Goal: Complete application form: Complete application form

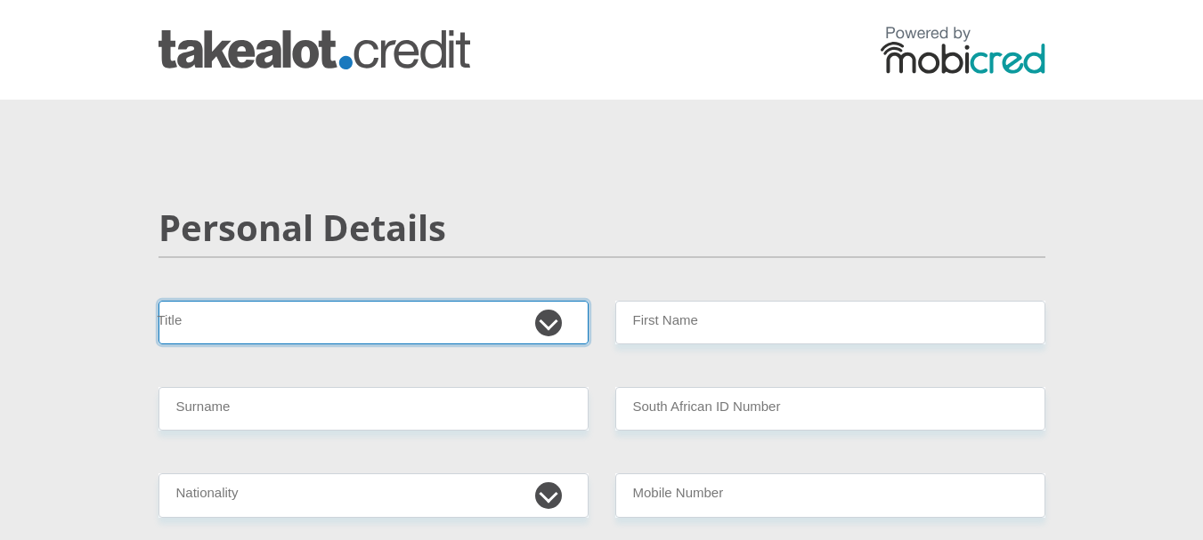
click at [408, 340] on select "Mr Ms Mrs Dr [PERSON_NAME]" at bounding box center [373, 323] width 430 height 44
select select "Mrs"
click at [158, 301] on select "Mr Ms Mrs Dr Other" at bounding box center [373, 323] width 430 height 44
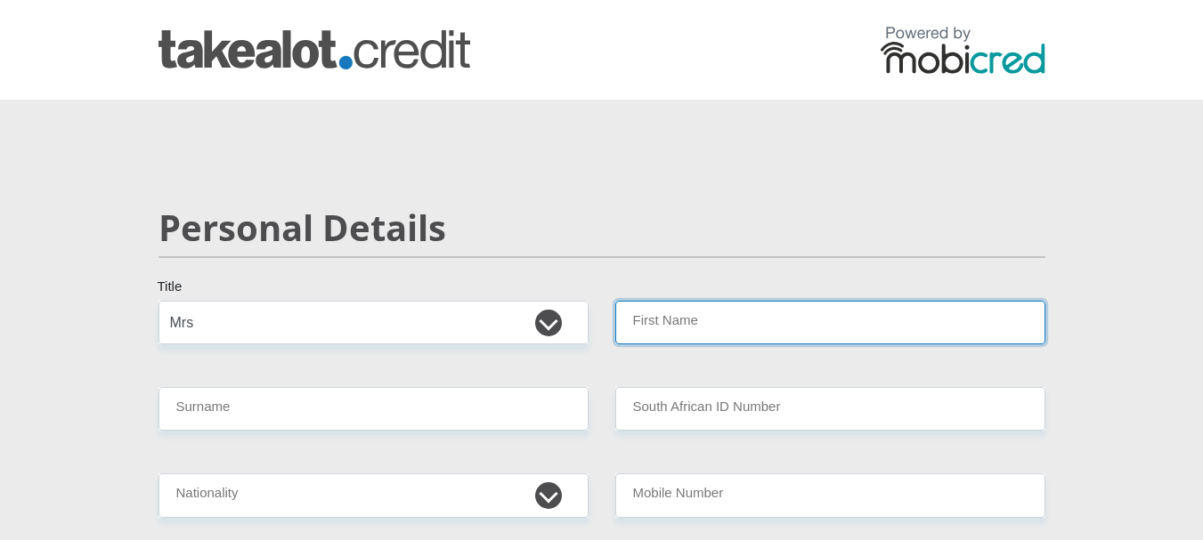
click at [660, 316] on input "First Name" at bounding box center [830, 323] width 430 height 44
type input "Jessica"
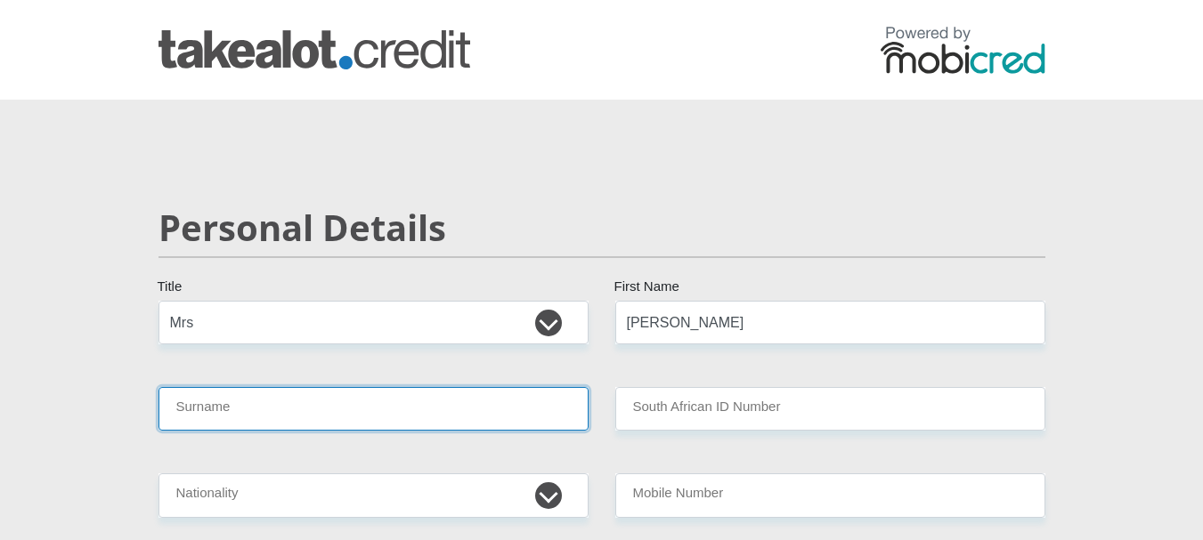
type input "Kleinhans"
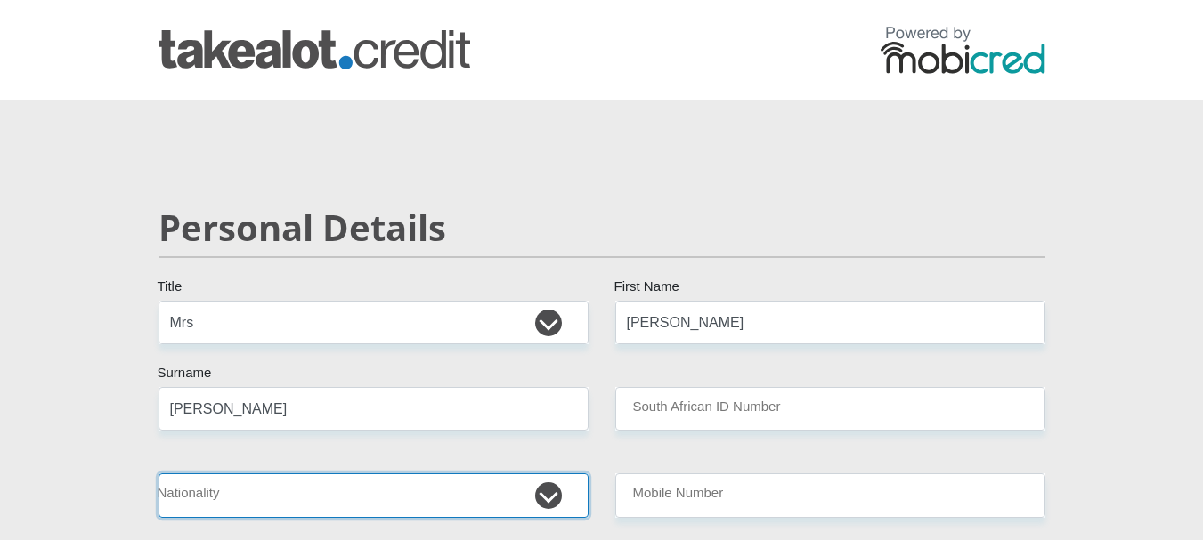
select select "ZAF"
type input "0723330130"
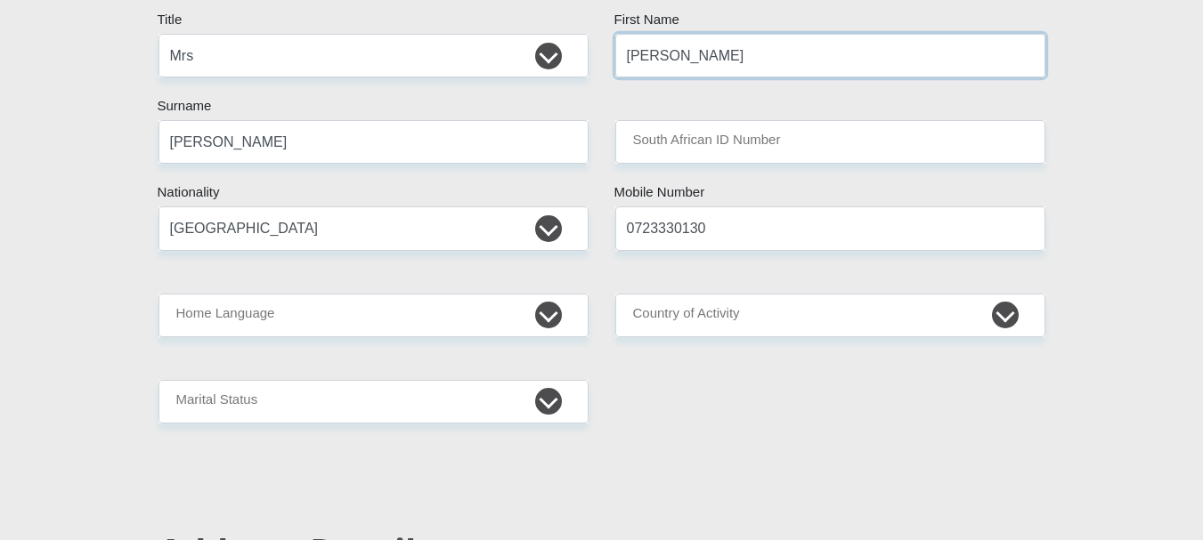
scroll to position [356, 0]
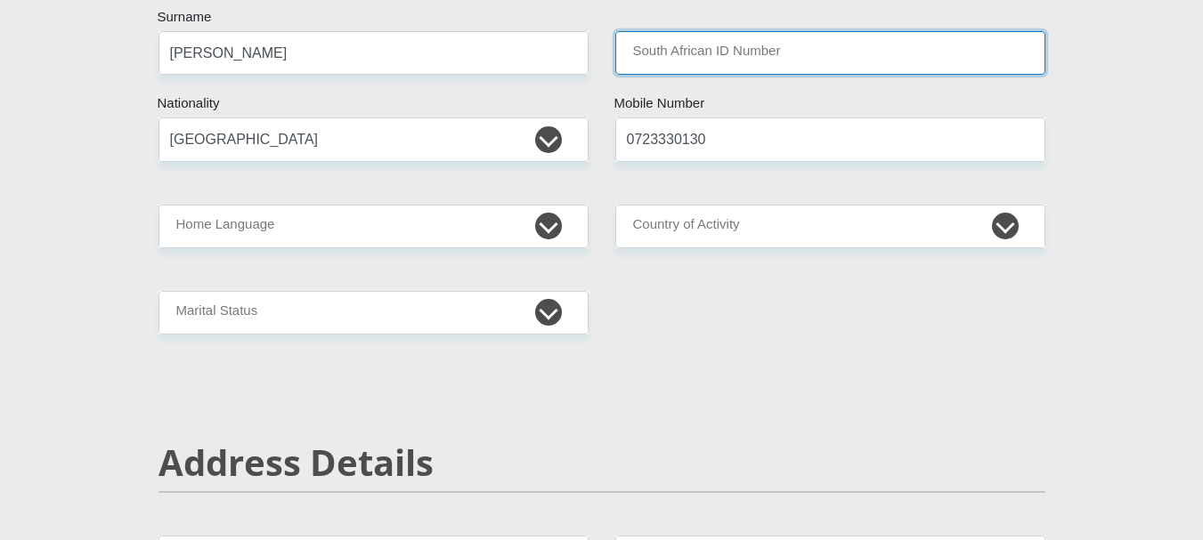
click at [726, 63] on input "South African ID Number" at bounding box center [830, 53] width 430 height 44
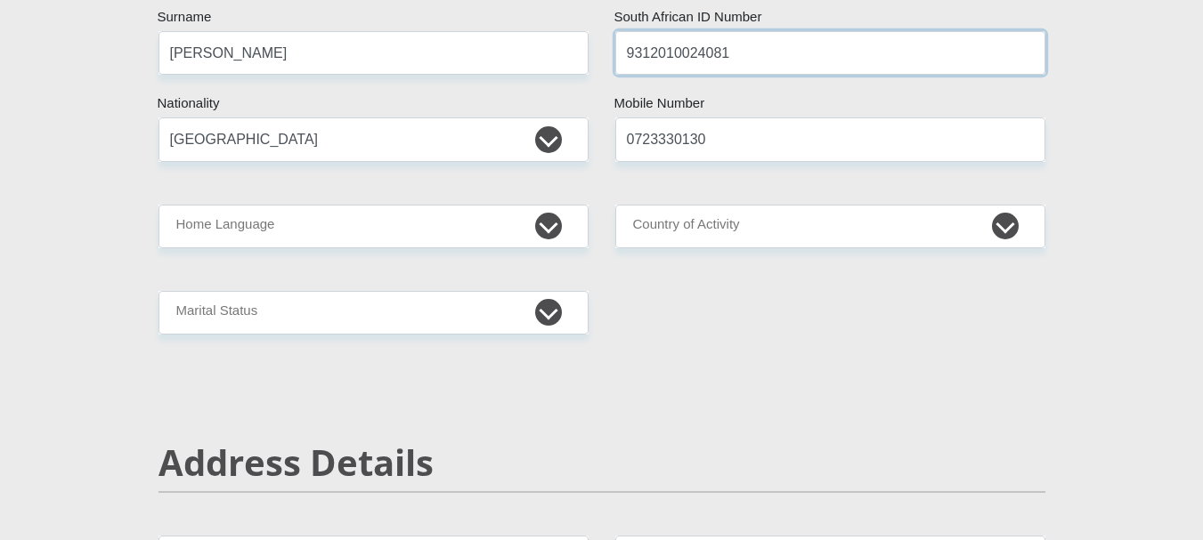
type input "9312010024081"
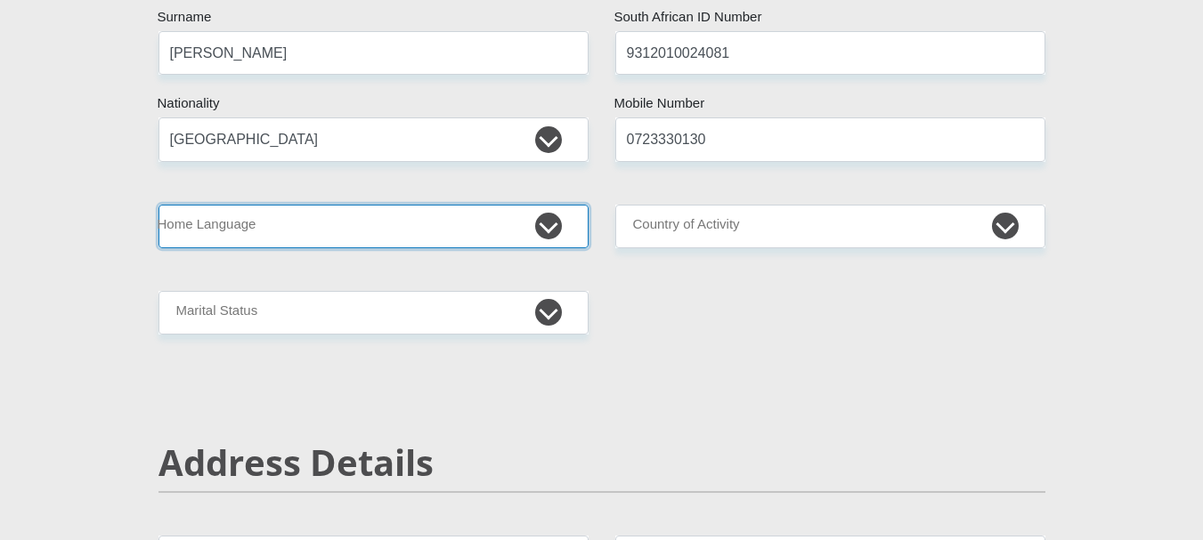
click at [438, 242] on select "Afrikaans English Sepedi South Ndebele Southern Sotho Swati Tsonga Tswana Venda…" at bounding box center [373, 227] width 430 height 44
select select "afr"
click at [158, 205] on select "Afrikaans English Sepedi South Ndebele Southern Sotho Swati Tsonga Tswana Venda…" at bounding box center [373, 227] width 430 height 44
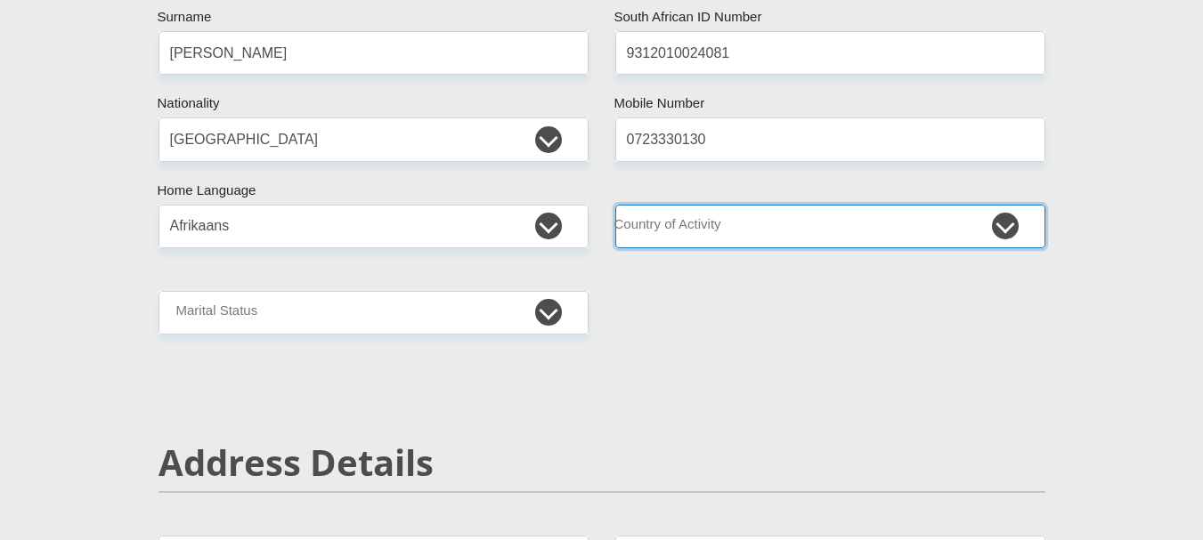
click at [750, 223] on select "South Africa Afghanistan Aland Islands Albania Algeria America Samoa American V…" at bounding box center [830, 227] width 430 height 44
select select "ZAF"
click at [615, 205] on select "South Africa Afghanistan Aland Islands Albania Algeria America Samoa American V…" at bounding box center [830, 227] width 430 height 44
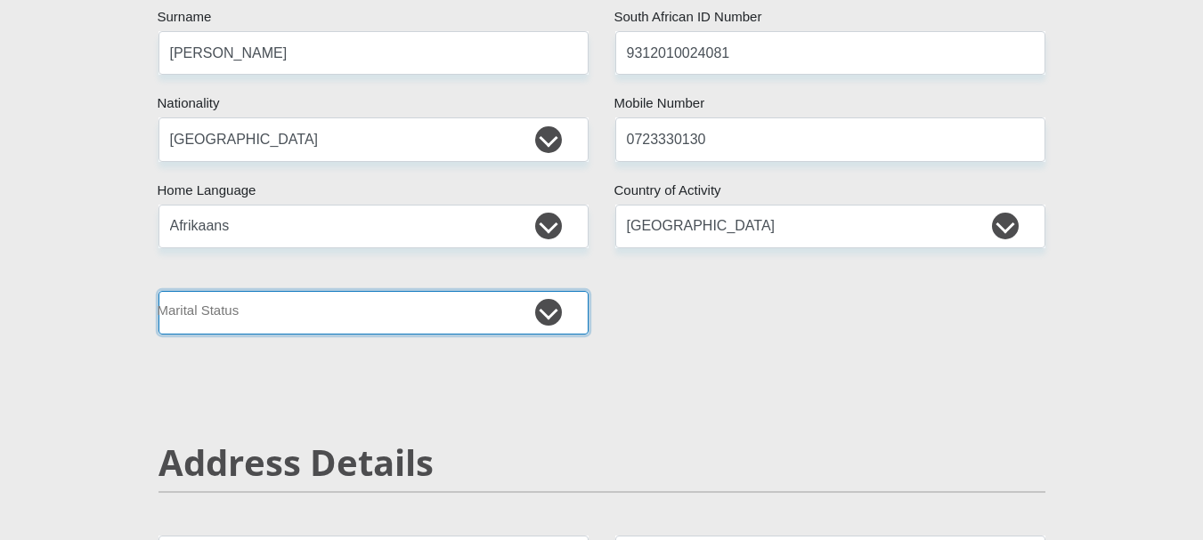
click at [405, 314] on select "Married ANC Single Divorced Widowed Married COP or Customary Law" at bounding box center [373, 313] width 430 height 44
select select "1"
click at [158, 291] on select "Married ANC Single Divorced Widowed Married COP or Customary Law" at bounding box center [373, 313] width 430 height 44
click at [413, 300] on select "Married ANC Single Divorced Widowed Married COP or Customary Law" at bounding box center [373, 313] width 430 height 44
click at [158, 291] on select "Married ANC Single Divorced Widowed Married COP or Customary Law" at bounding box center [373, 313] width 430 height 44
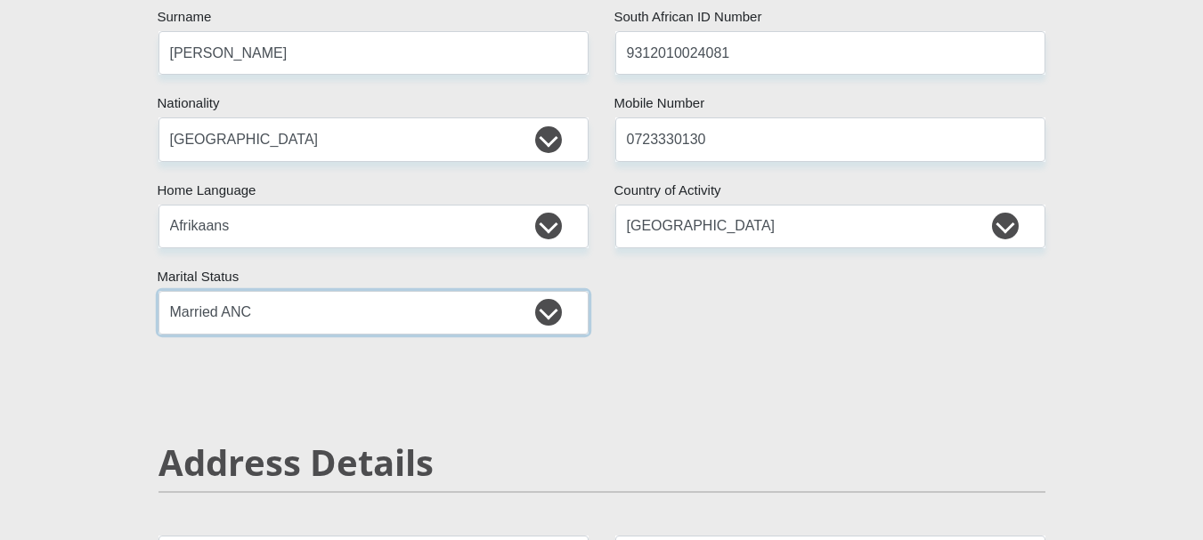
click at [304, 334] on select "Married ANC Single Divorced Widowed Married COP or Customary Law" at bounding box center [373, 313] width 430 height 44
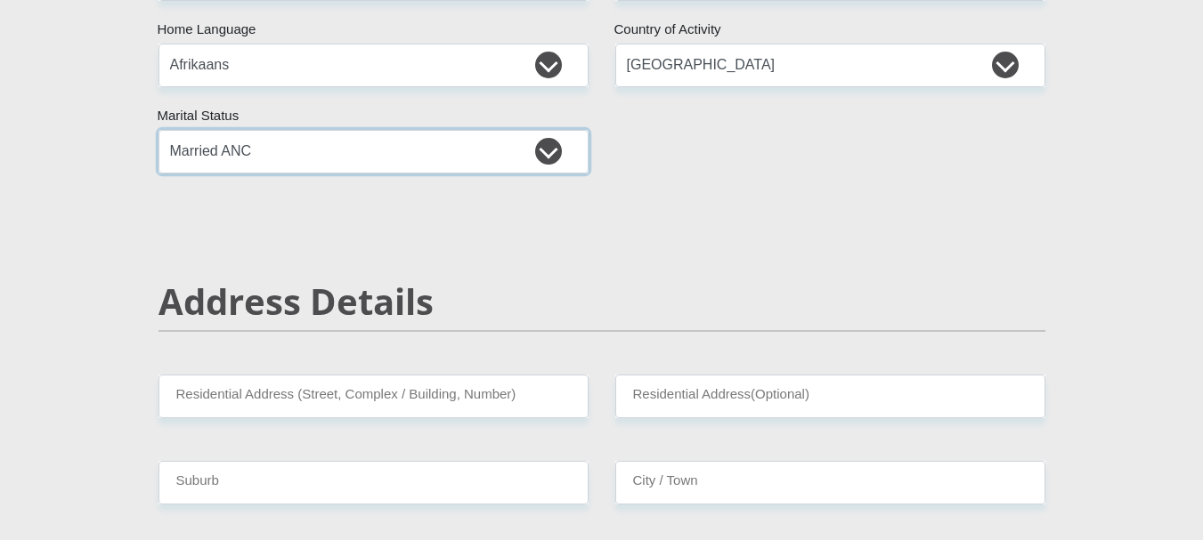
scroll to position [623, 0]
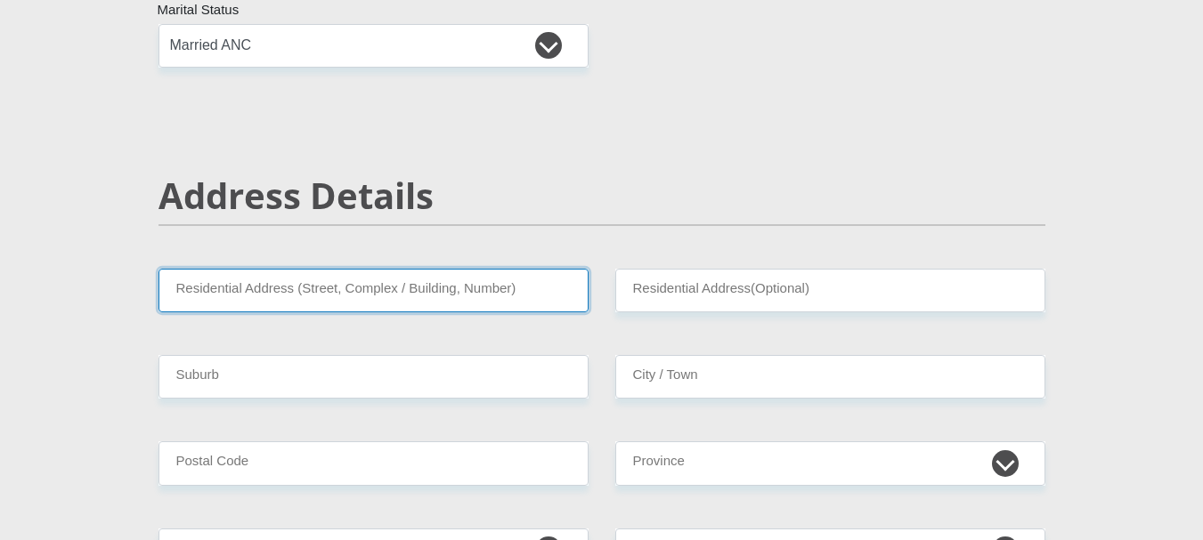
click at [335, 290] on input "Residential Address (Street, Complex / Building, Number)" at bounding box center [373, 291] width 430 height 44
type input "Plot 1811, Route 319"
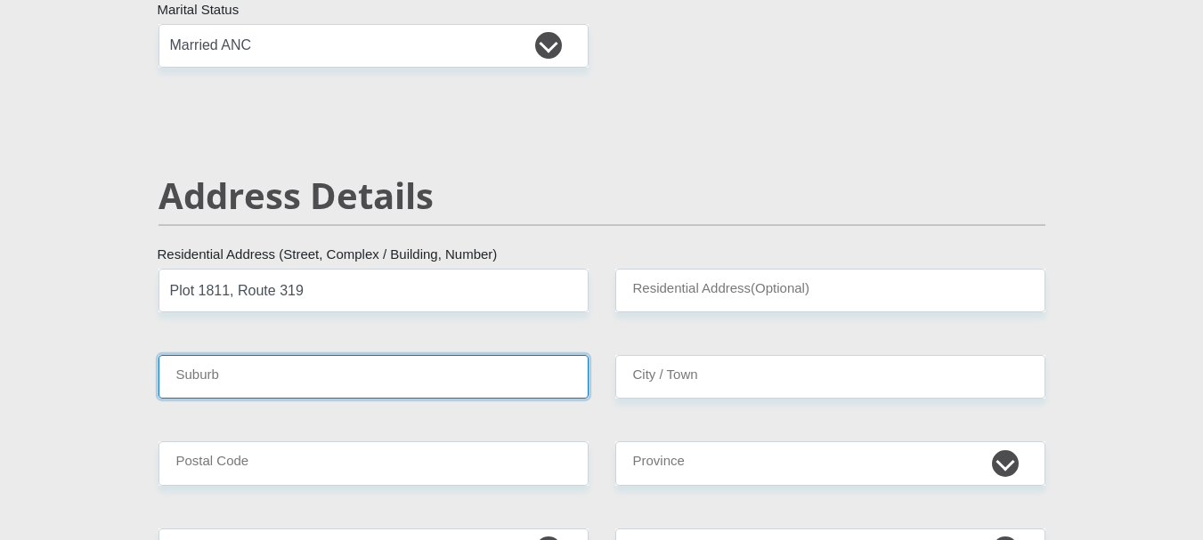
type input "Struisbaai"
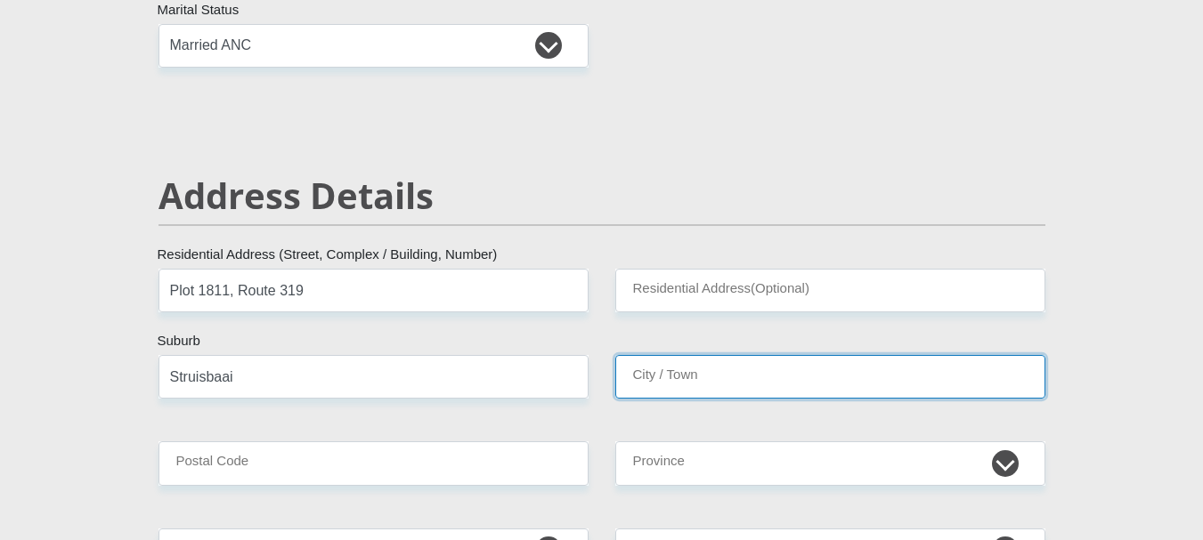
type input "Struisbaai"
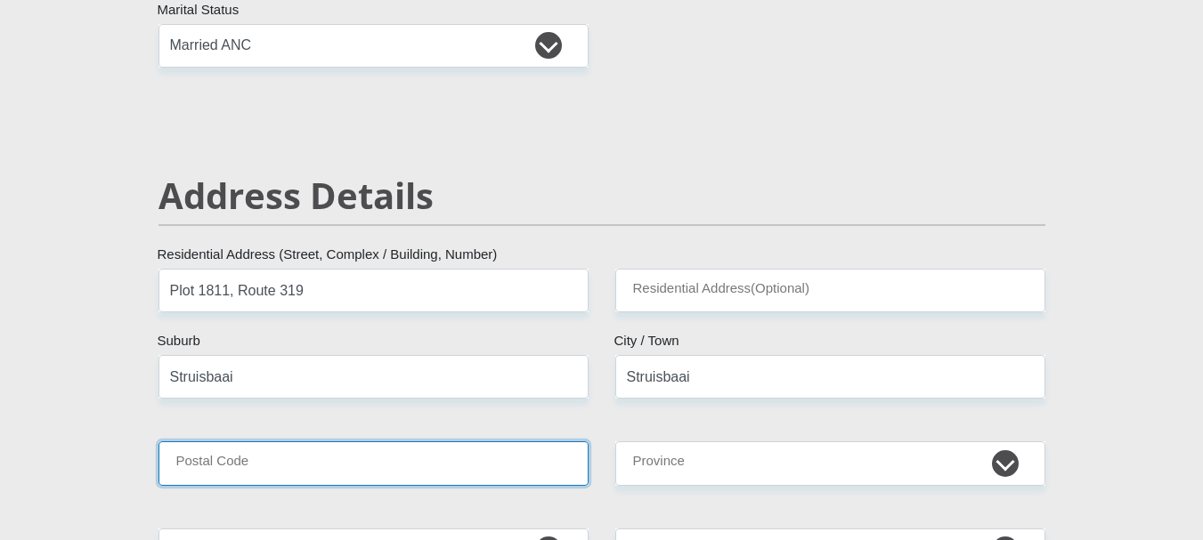
type input "7285"
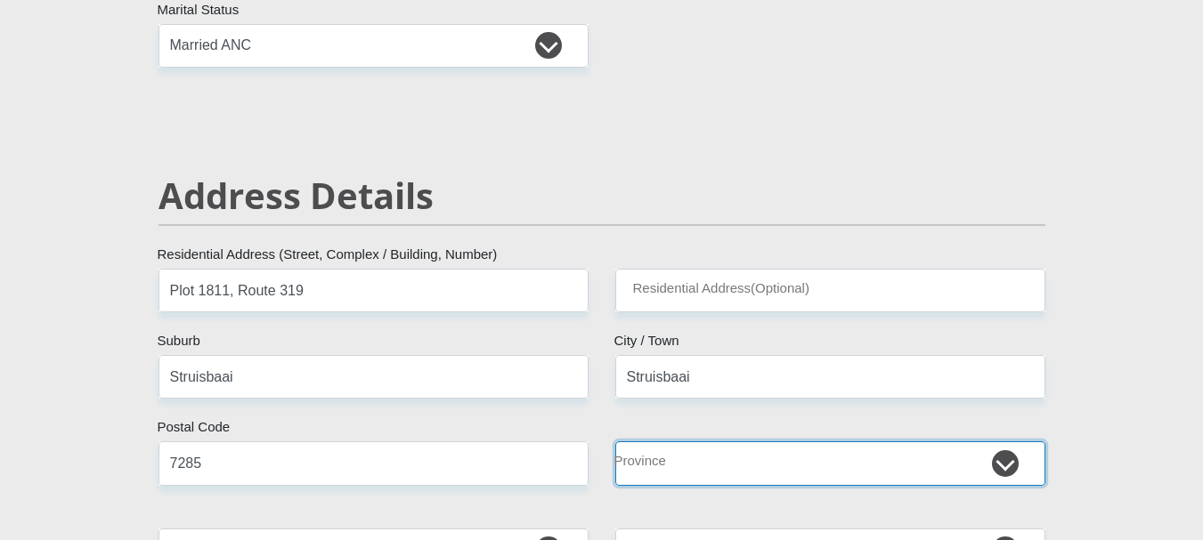
select select "Western Cape"
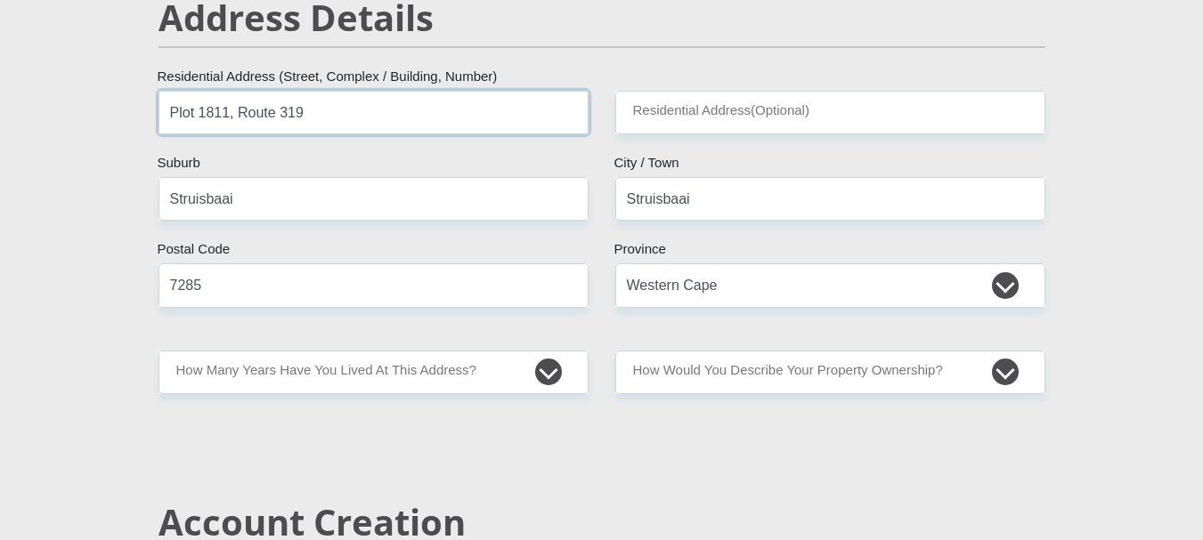
scroll to position [890, 0]
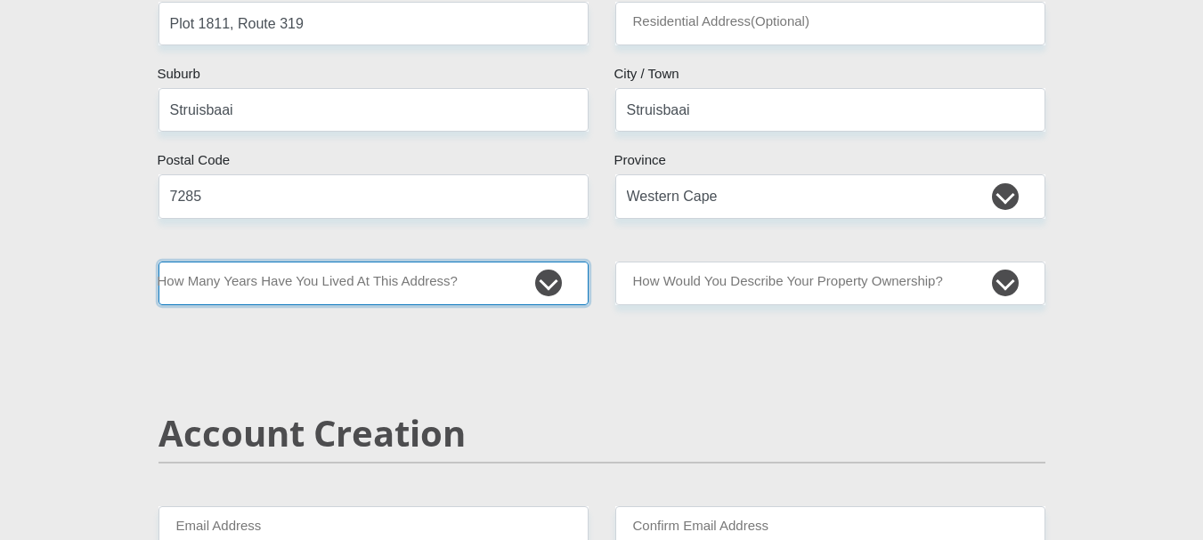
click at [464, 283] on select "less than 1 year 1-3 years 3-5 years 5+ years" at bounding box center [373, 284] width 430 height 44
select select "4"
click at [158, 262] on select "less than 1 year 1-3 years 3-5 years 5+ years" at bounding box center [373, 284] width 430 height 44
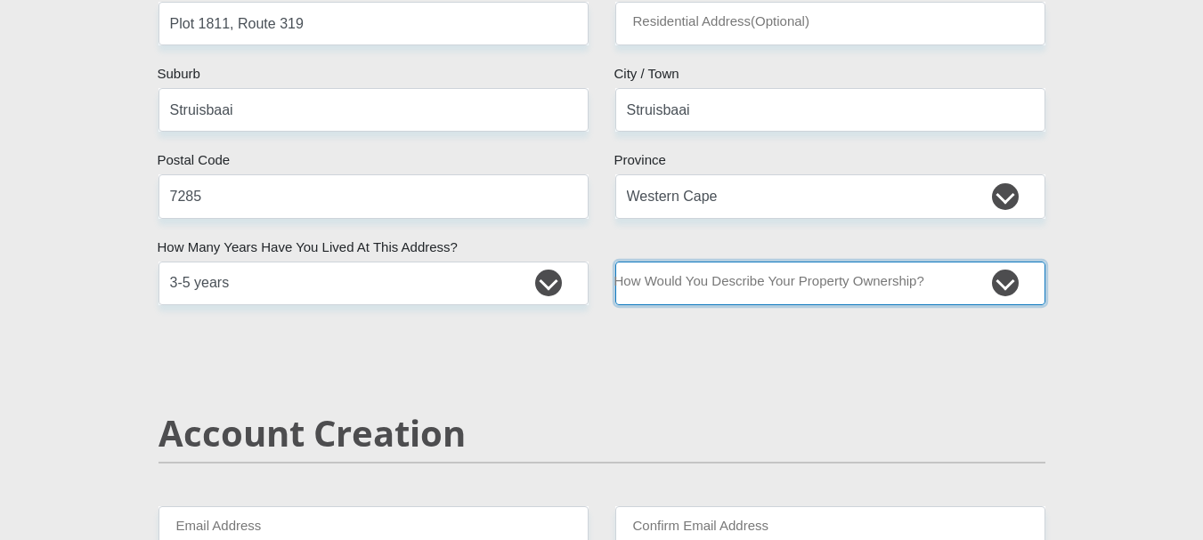
click at [671, 280] on select "Owned Rented Family Owned Company Dwelling" at bounding box center [830, 284] width 430 height 44
select select "parents"
click at [615, 262] on select "Owned Rented Family Owned Company Dwelling" at bounding box center [830, 284] width 430 height 44
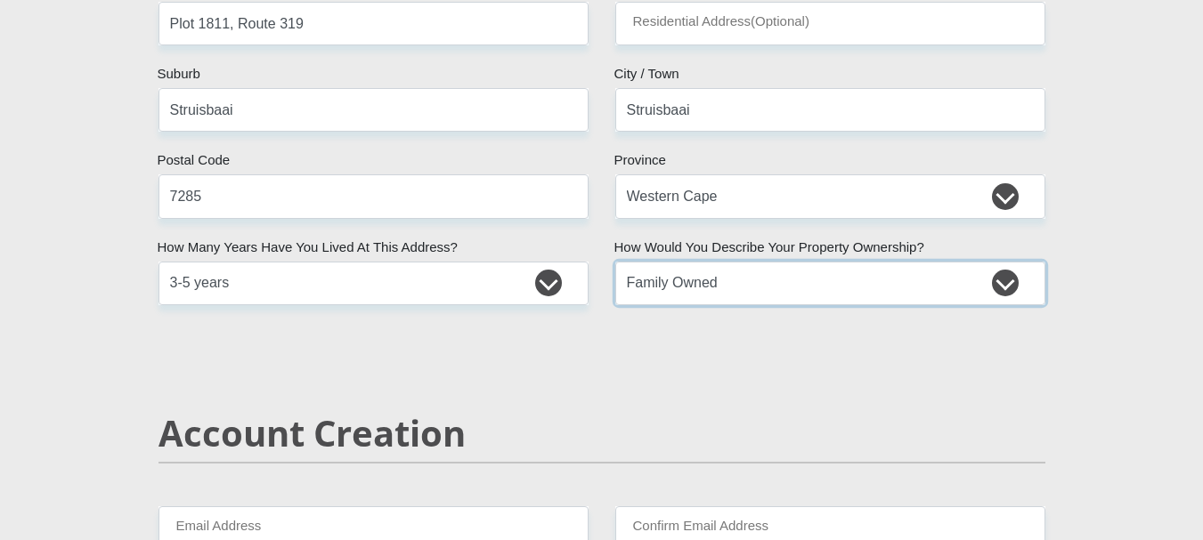
click at [709, 282] on select "Owned Rented Family Owned Company Dwelling" at bounding box center [830, 284] width 430 height 44
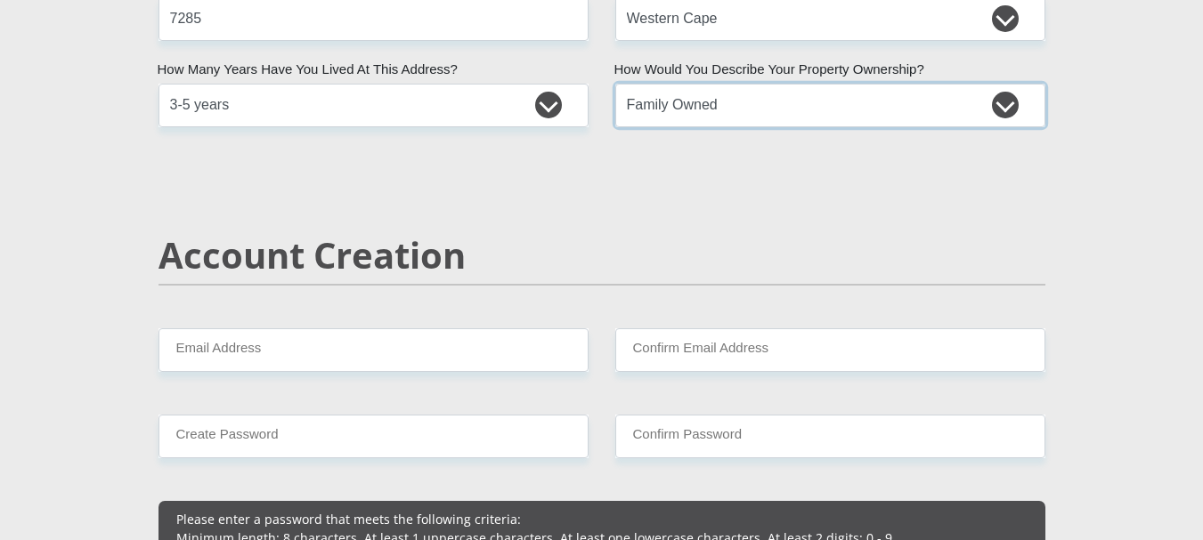
scroll to position [1157, 0]
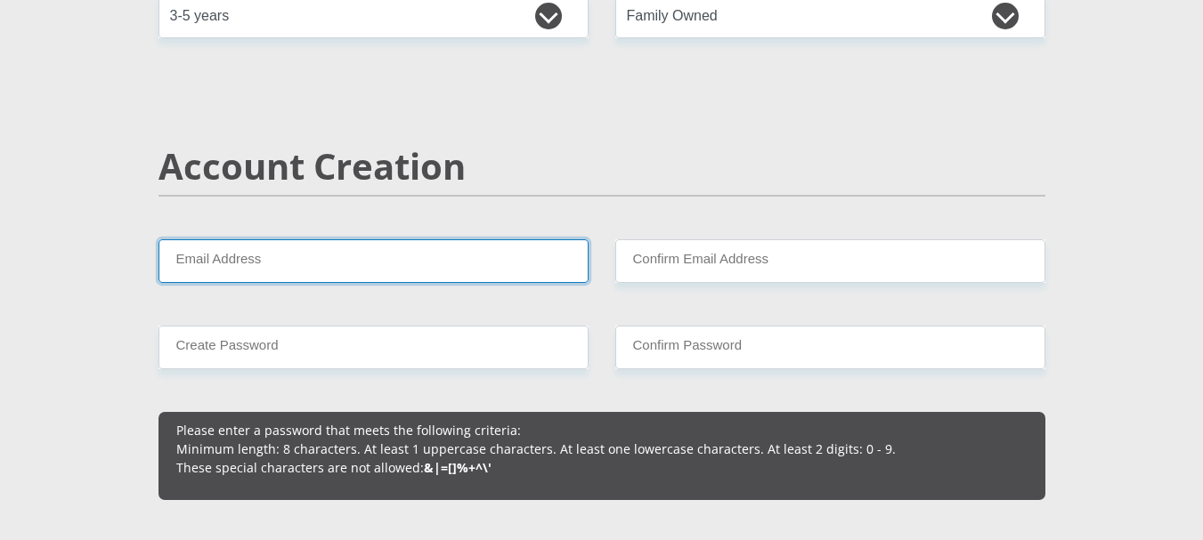
click at [352, 249] on input "Email Address" at bounding box center [373, 261] width 430 height 44
type input "jes123.js@gmail.com"
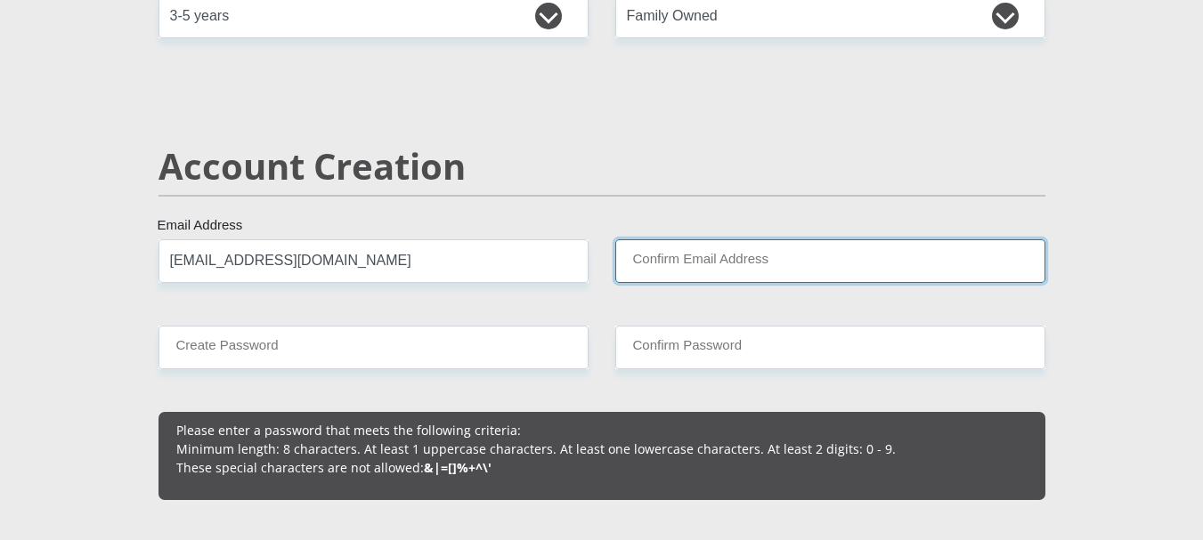
type input "jes123.js@gmail.com"
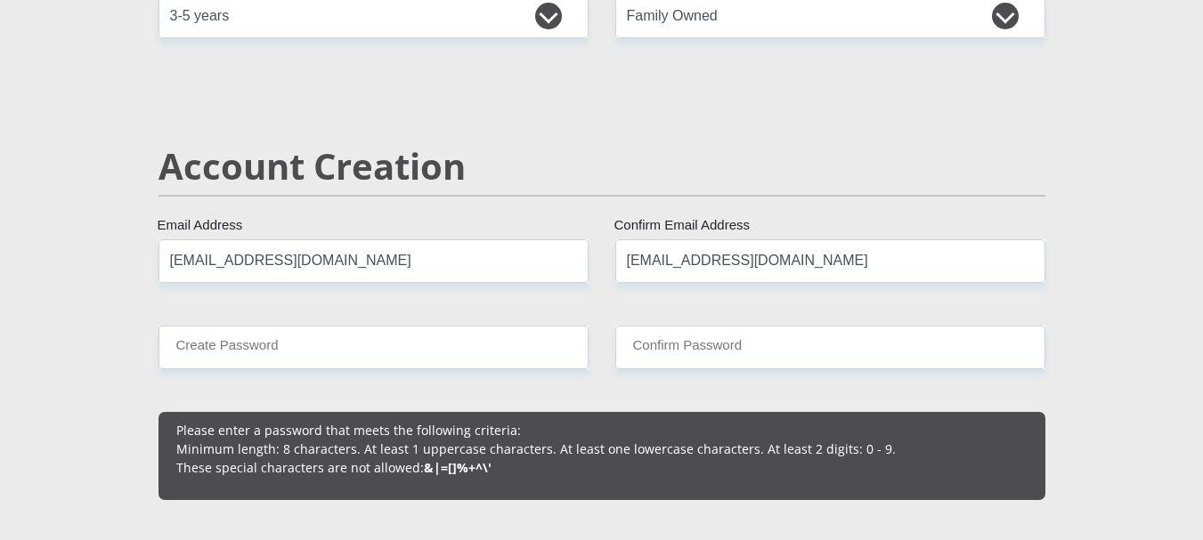
type input "0723330130"
type input "Jessica"
type input "Kleinhans"
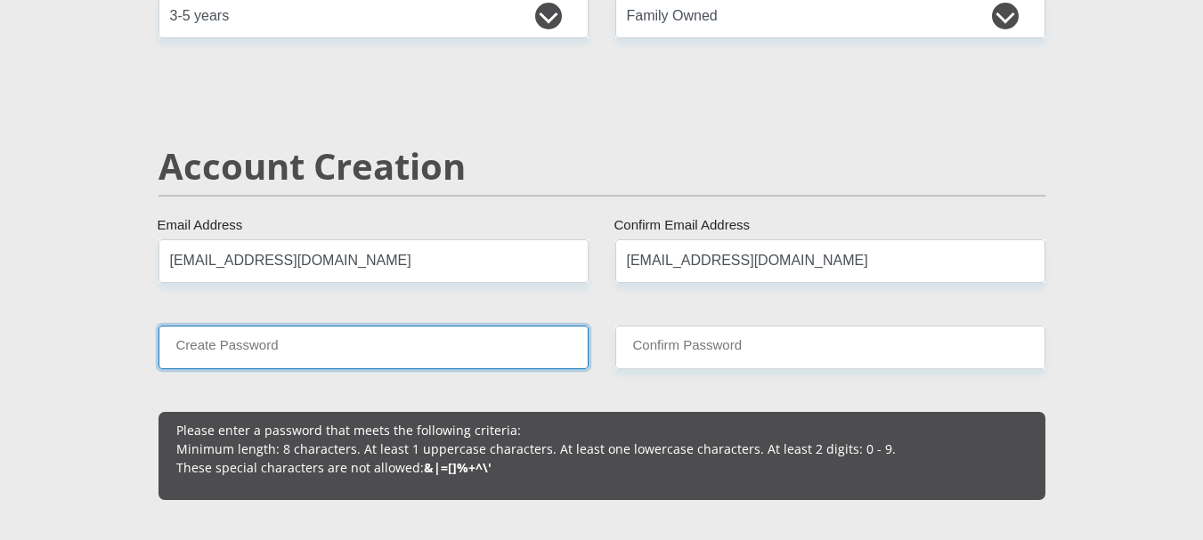
click at [368, 355] on input "Create Password" at bounding box center [373, 348] width 430 height 44
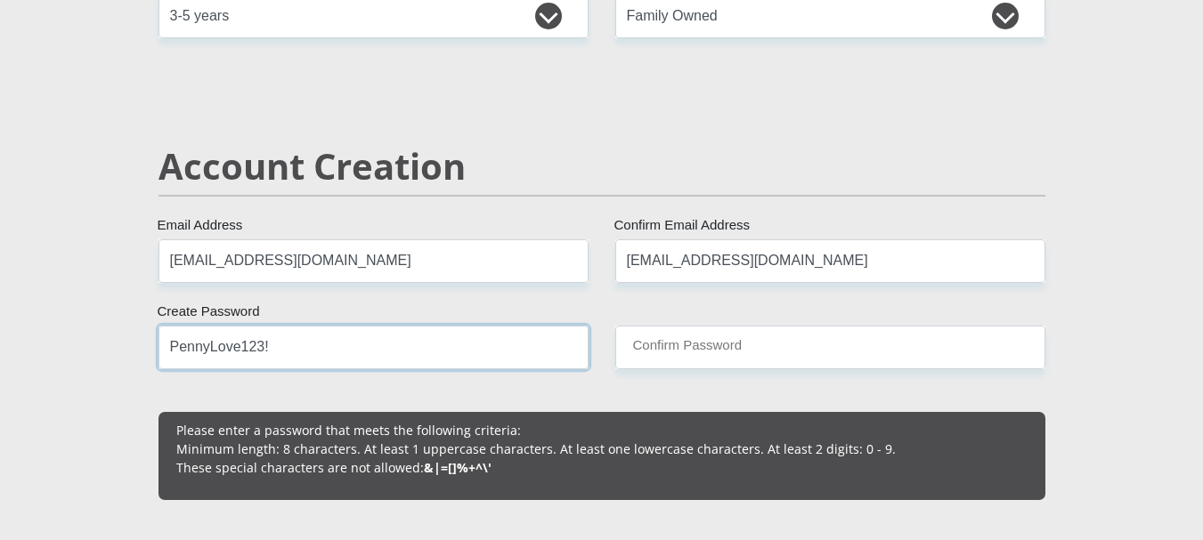
type input "PennyLove123!"
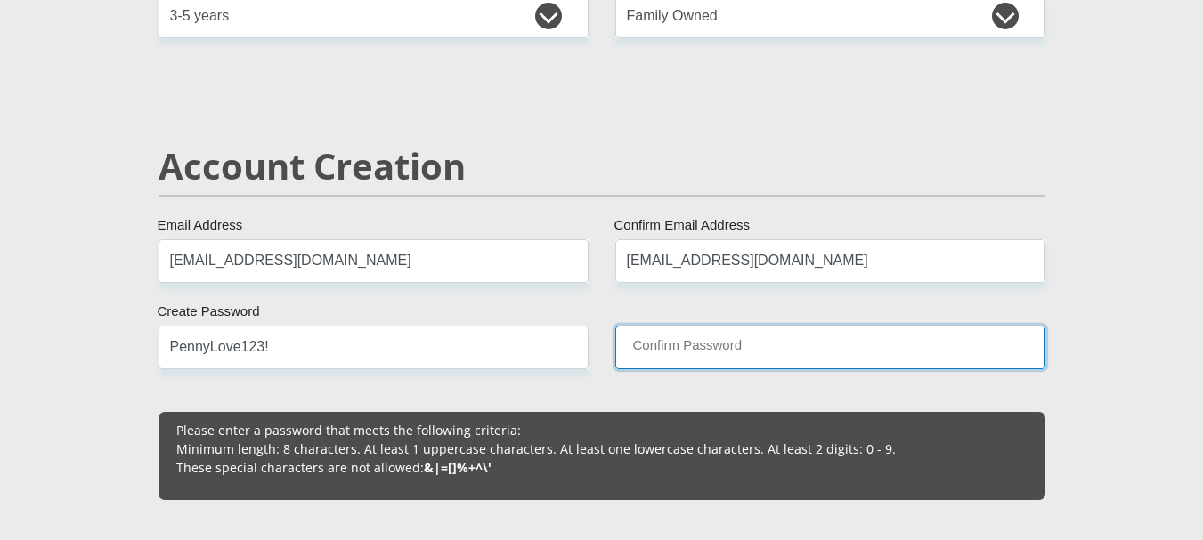
click at [628, 346] on input "Confirm Password" at bounding box center [830, 348] width 430 height 44
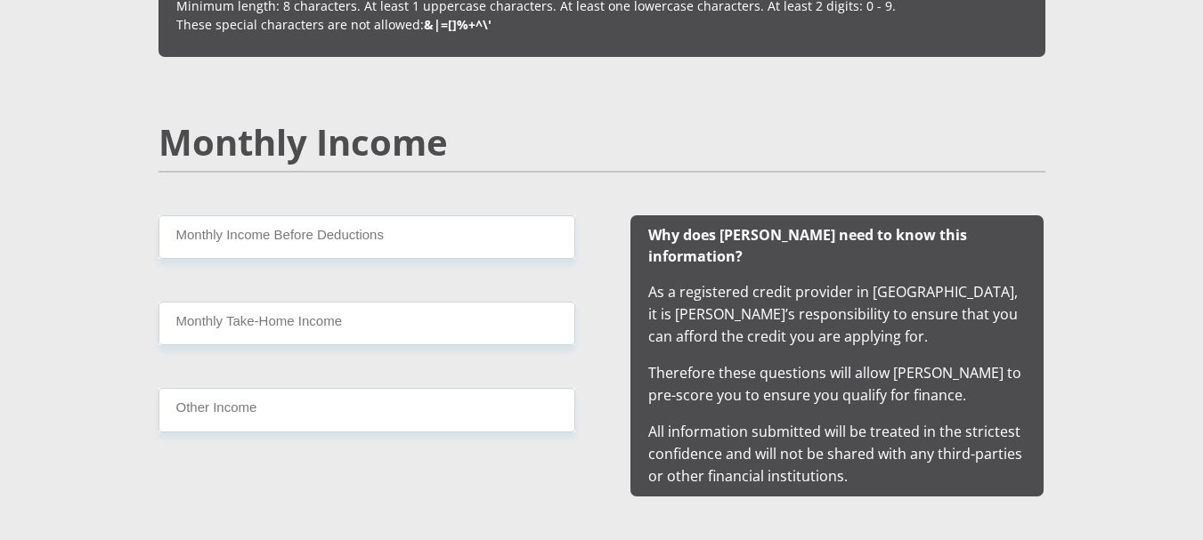
scroll to position [1602, 0]
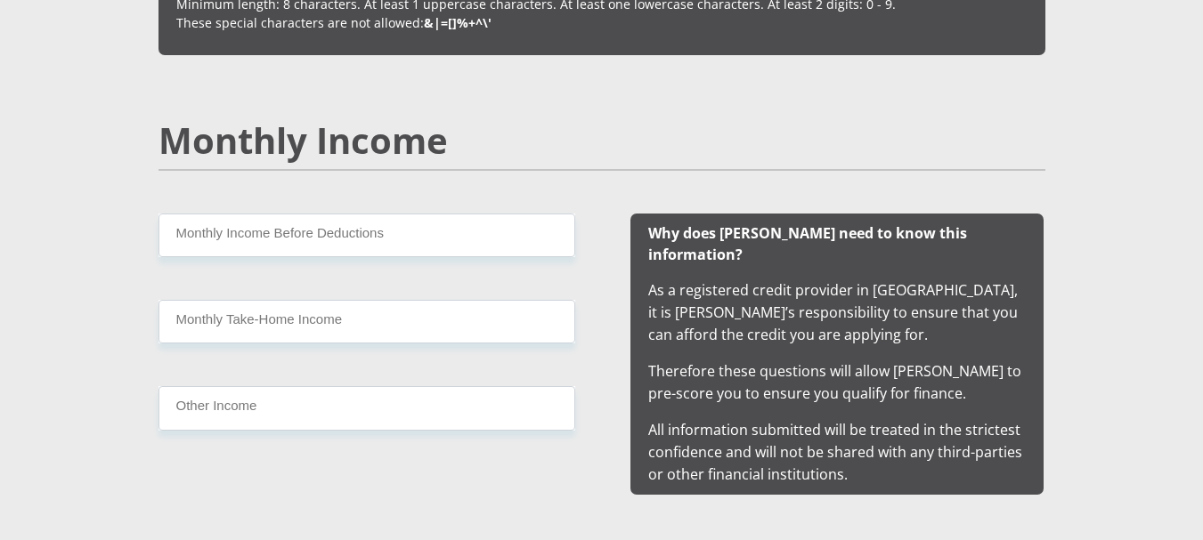
type input "PennyLove123!"
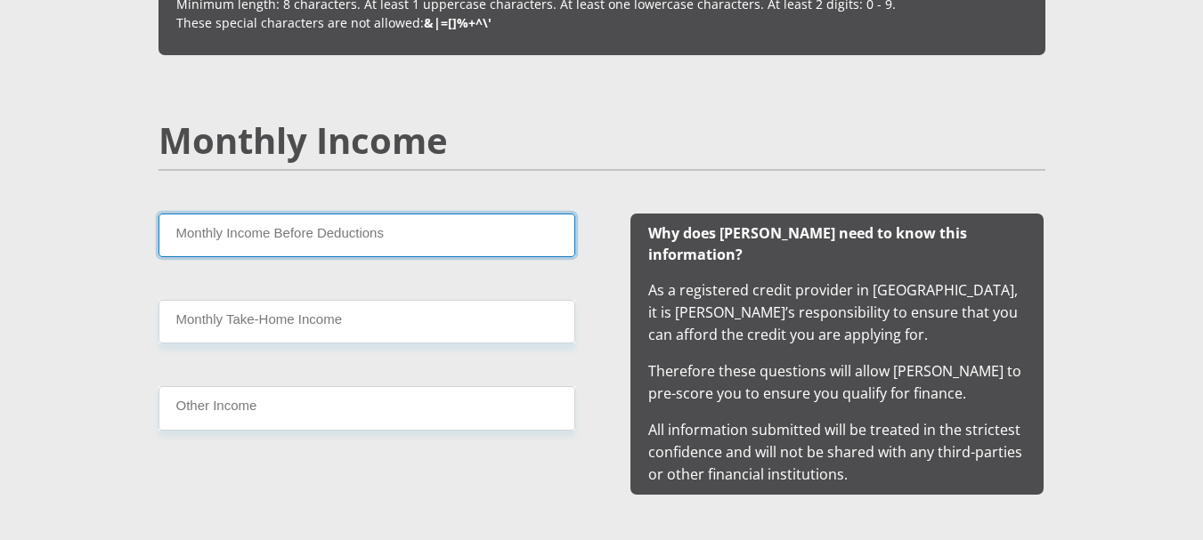
click at [380, 215] on input "Monthly Income Before Deductions" at bounding box center [366, 236] width 417 height 44
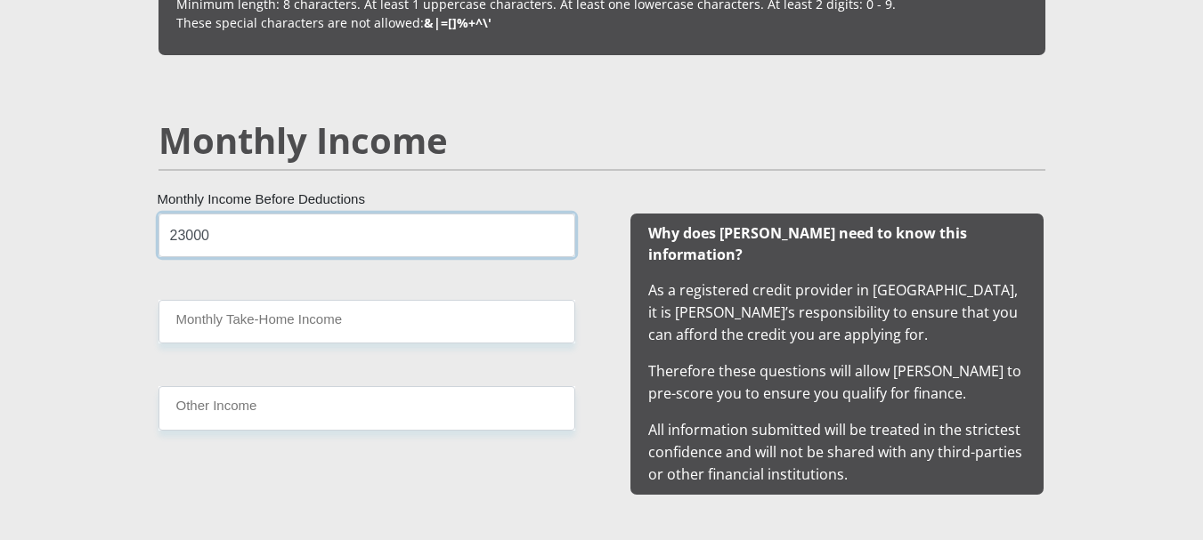
type input "23000"
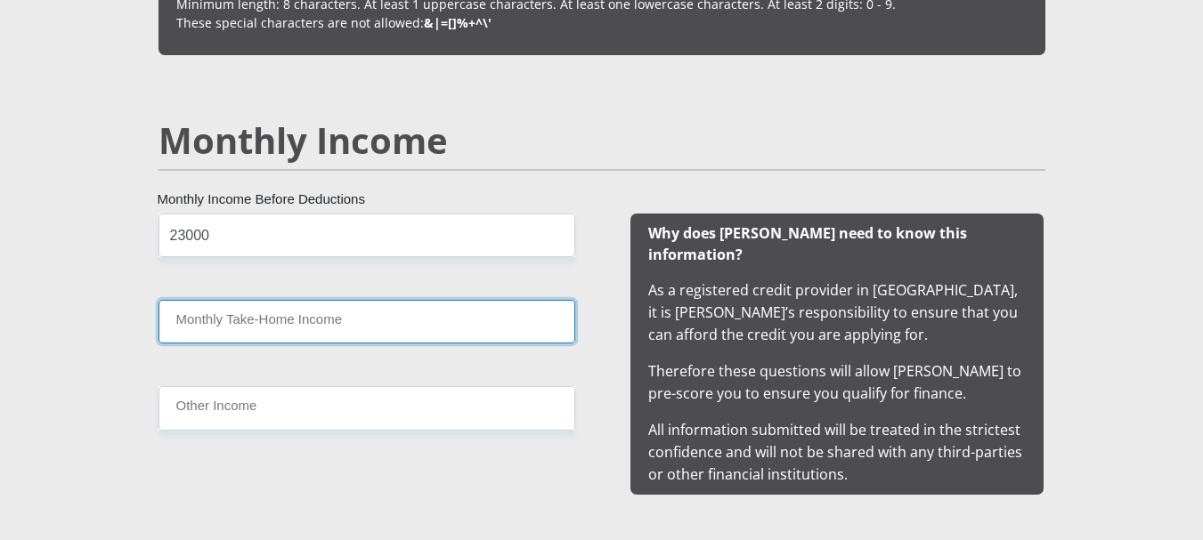
click at [320, 309] on input "Monthly Take-Home Income" at bounding box center [366, 322] width 417 height 44
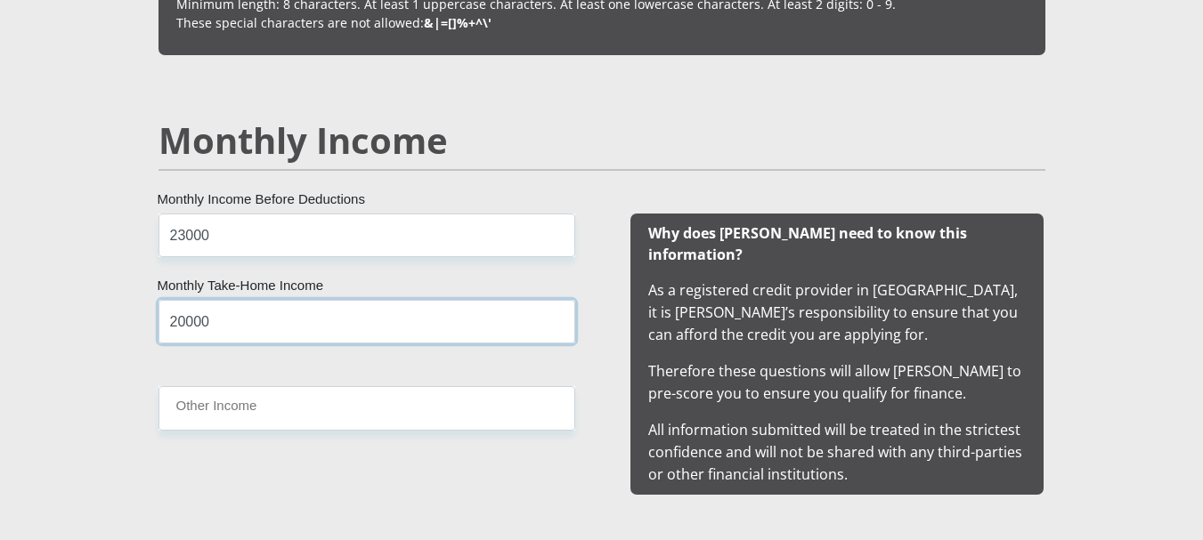
type input "20000"
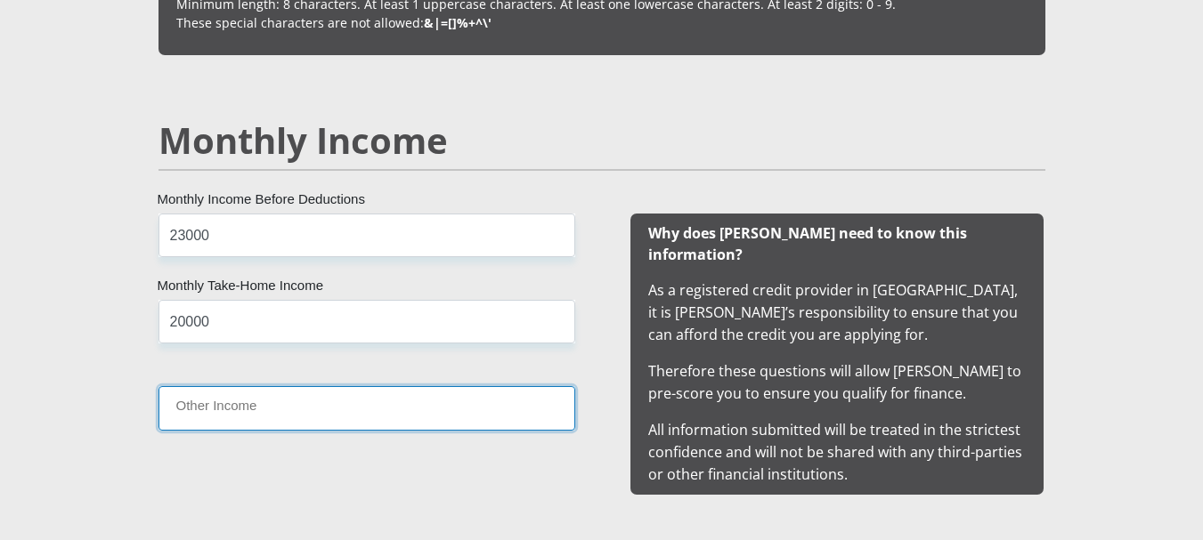
click at [267, 398] on input "Other Income" at bounding box center [366, 408] width 417 height 44
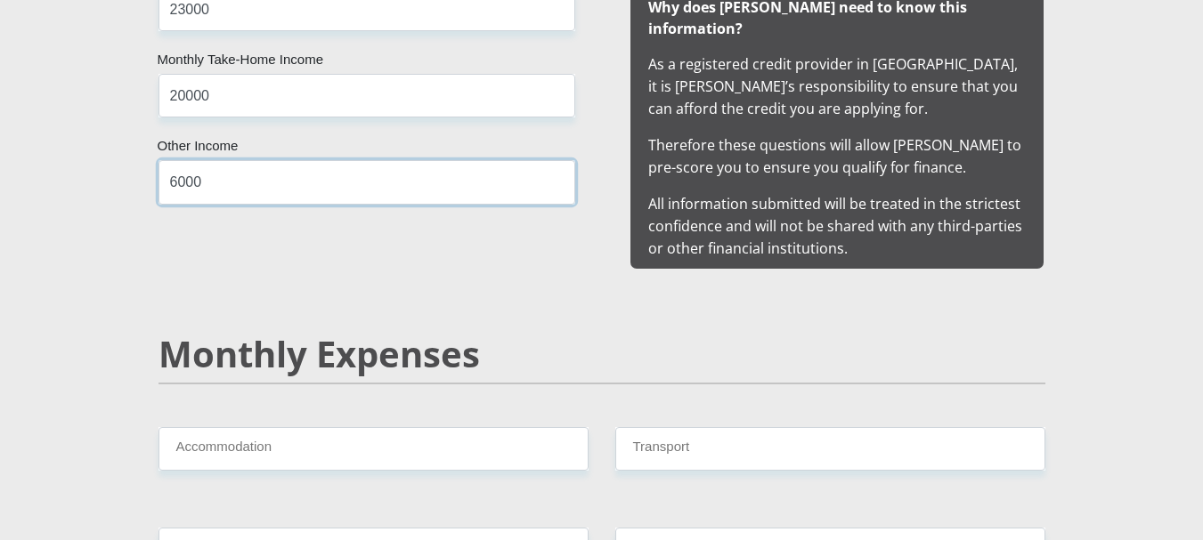
scroll to position [1869, 0]
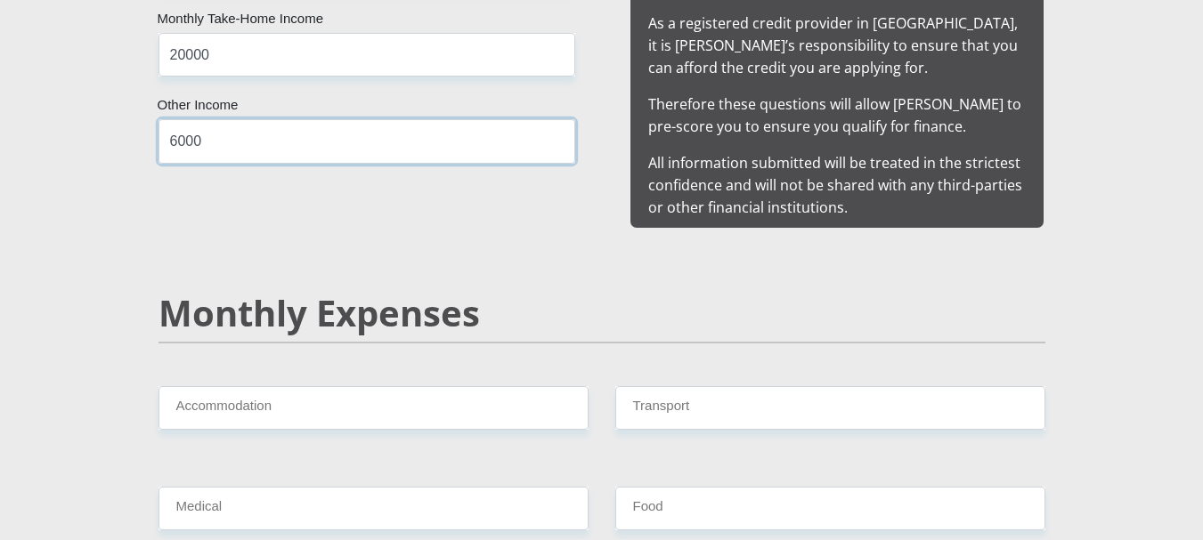
type input "6000"
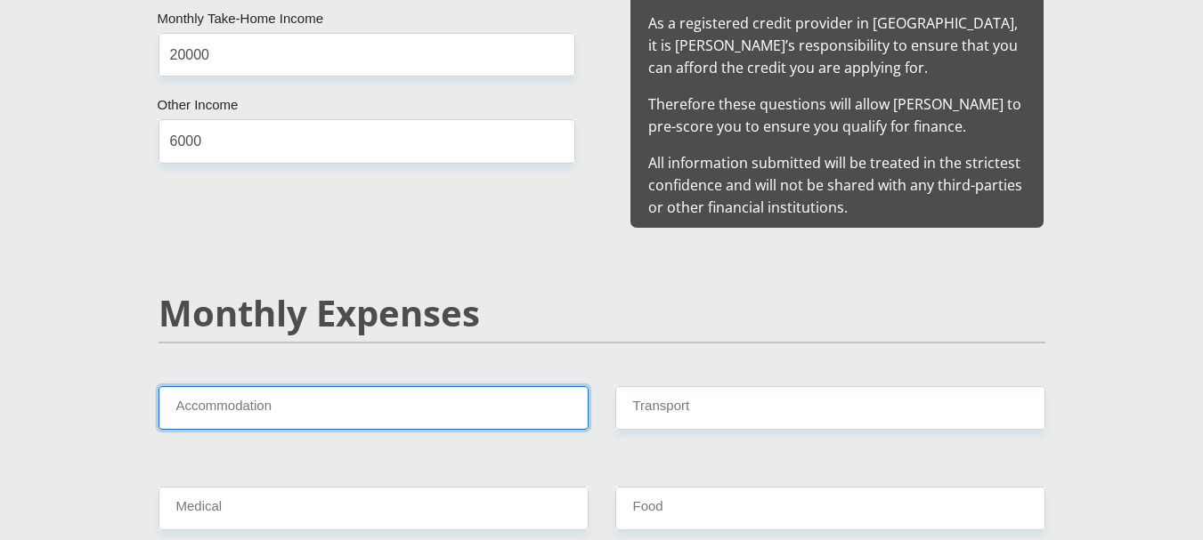
click at [288, 401] on input "Accommodation" at bounding box center [373, 408] width 430 height 44
type input "0"
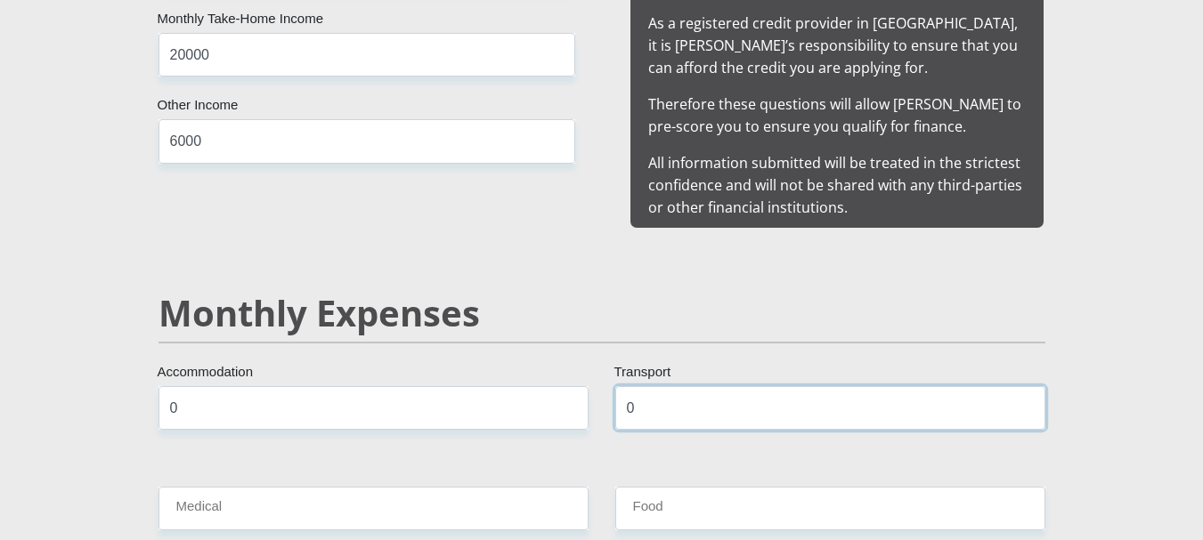
type input "0"
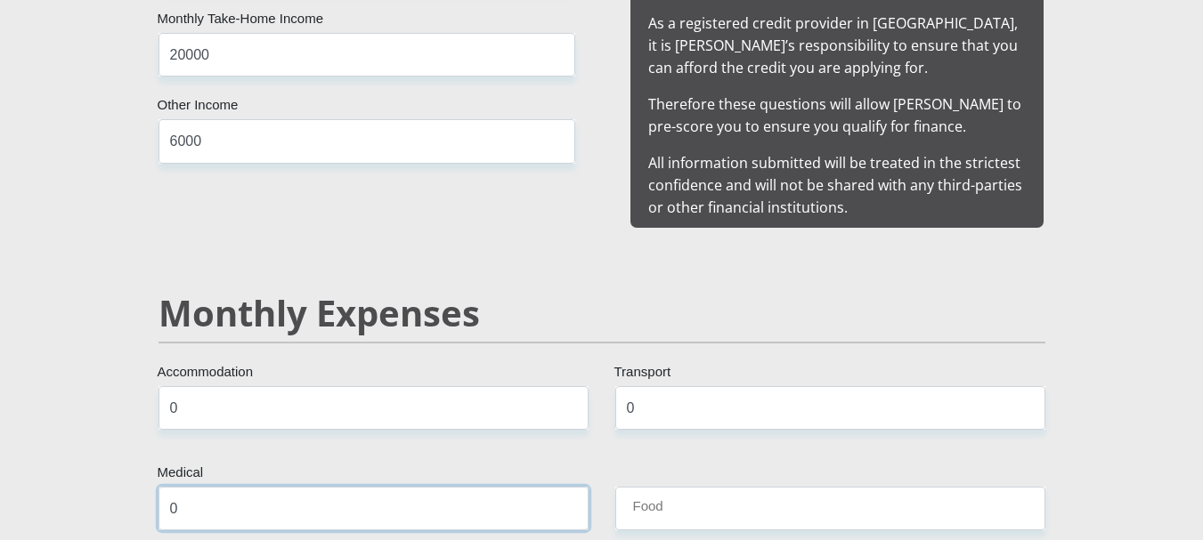
type input "0"
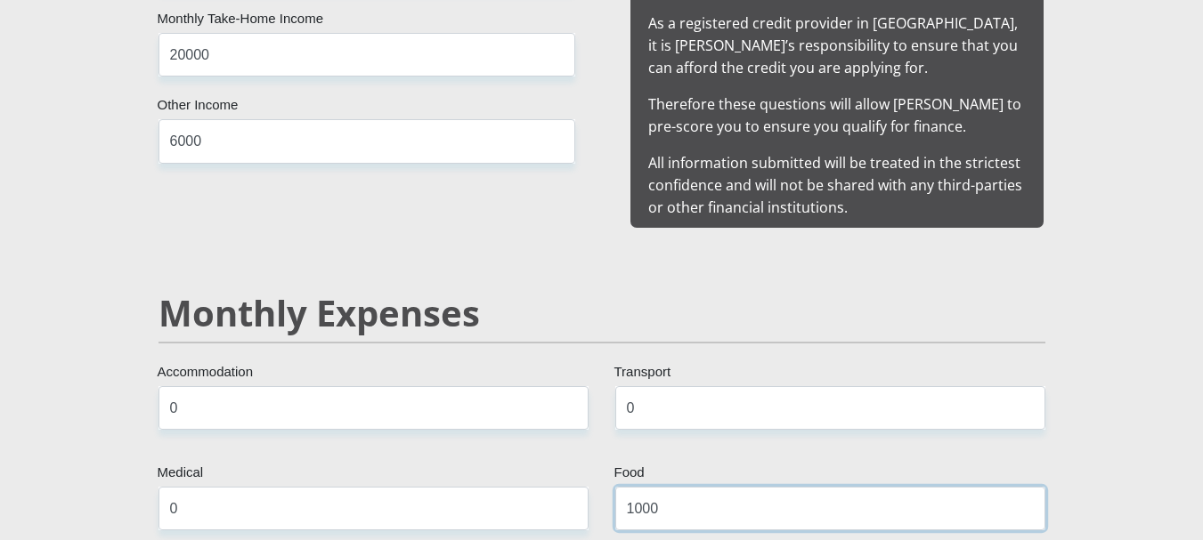
type input "1000"
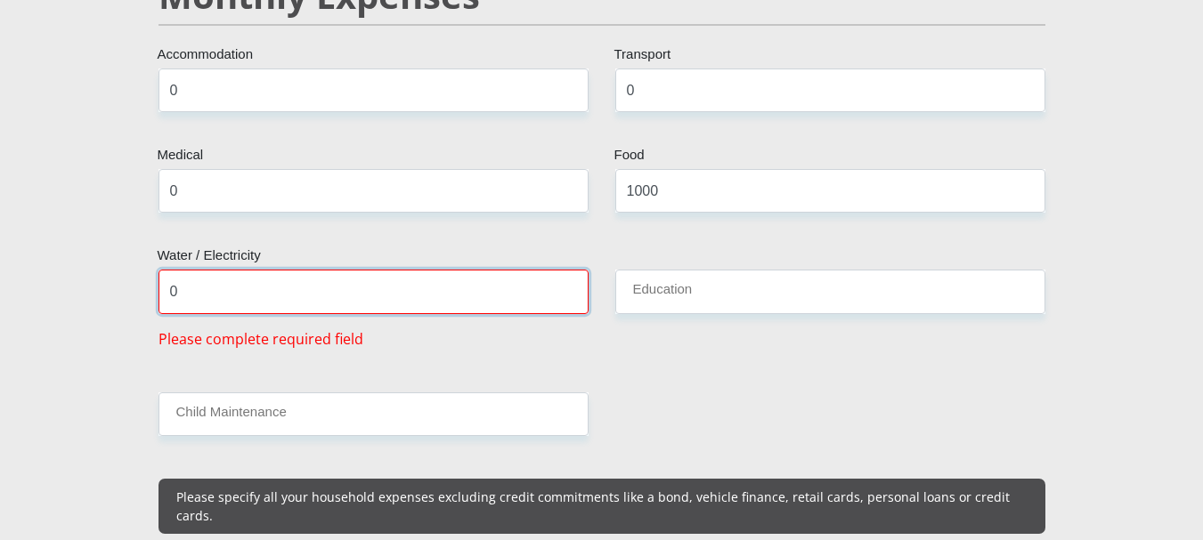
type input "0"
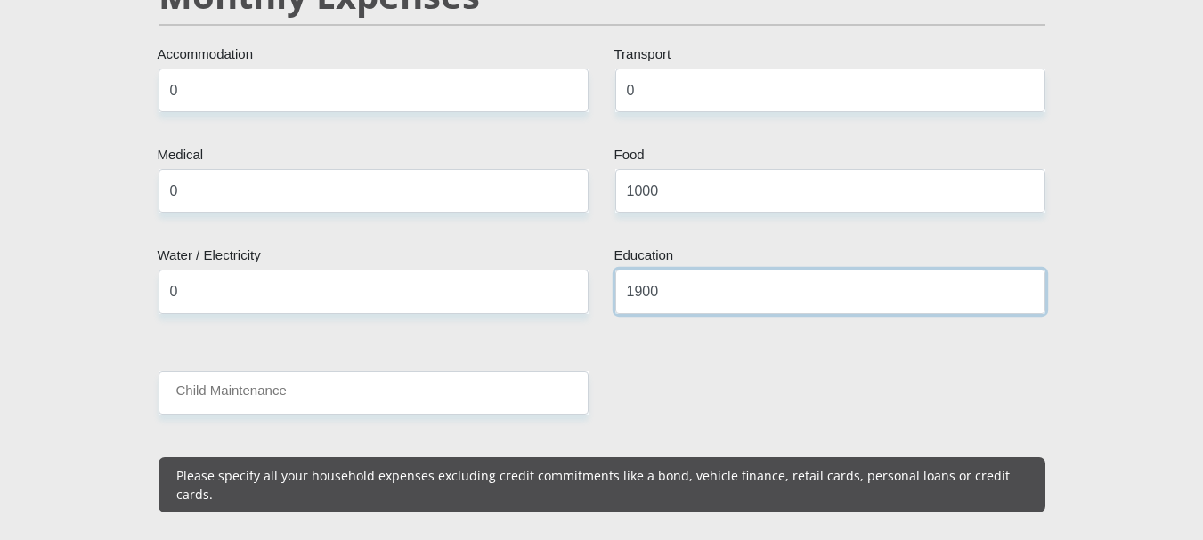
type input "1900"
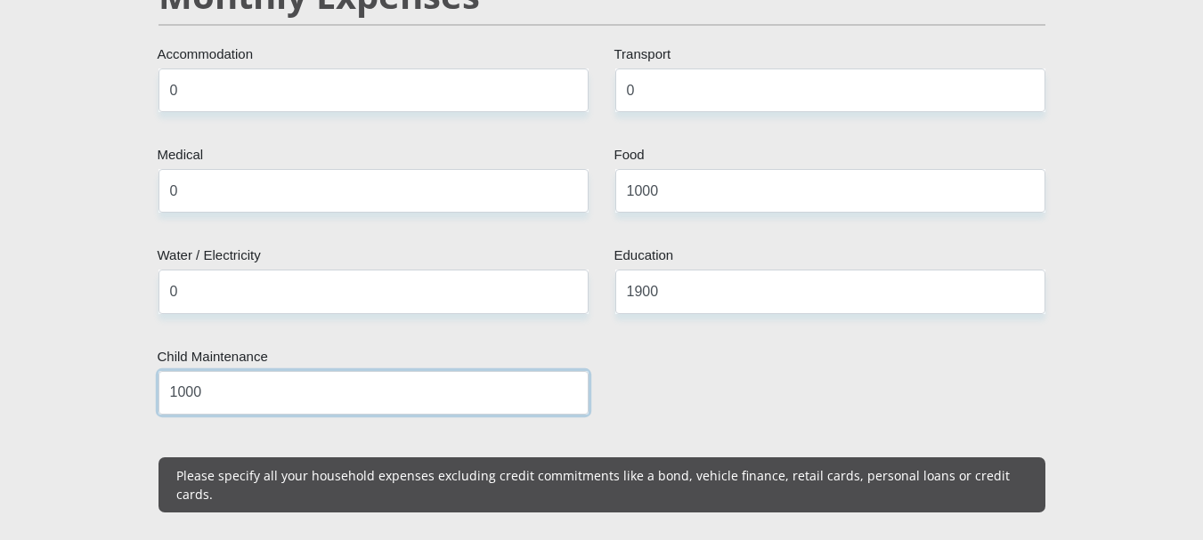
type input "1000"
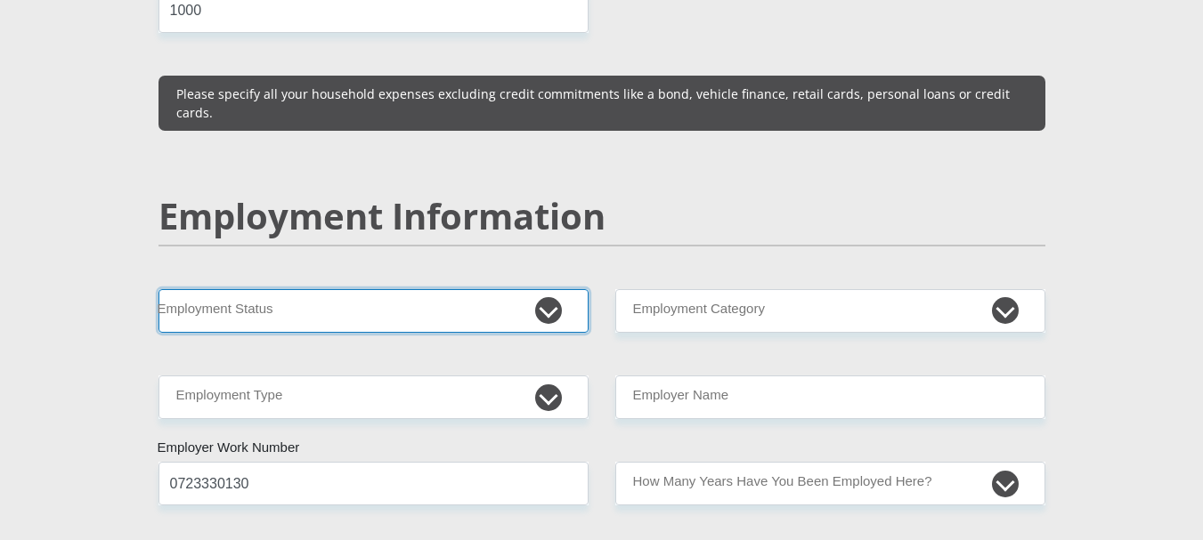
click at [538, 289] on select "Permanent/Full-time Part-time/Casual Contract Worker Self-Employed Housewife Re…" at bounding box center [373, 311] width 430 height 44
select select "1"
click at [158, 289] on select "Permanent/Full-time Part-time/Casual Contract Worker Self-Employed Housewife Re…" at bounding box center [373, 311] width 430 height 44
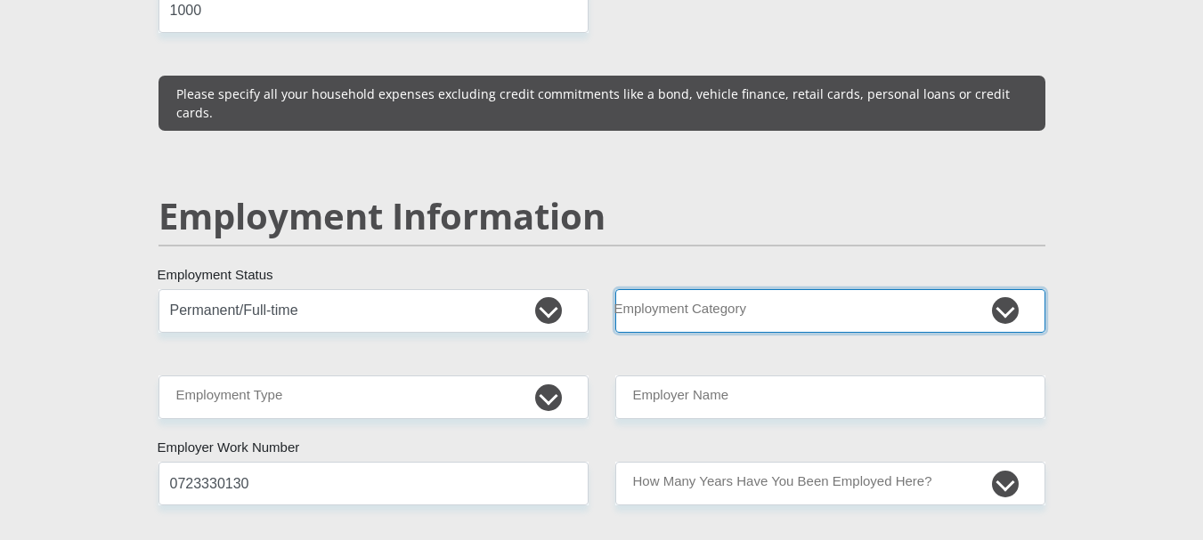
click at [641, 289] on select "AGRICULTURE ALCOHOL & TOBACCO CONSTRUCTION MATERIALS METALLURGY EQUIPMENT FOR R…" at bounding box center [830, 311] width 430 height 44
select select "30"
click at [615, 289] on select "AGRICULTURE ALCOHOL & TOBACCO CONSTRUCTION MATERIALS METALLURGY EQUIPMENT FOR R…" at bounding box center [830, 311] width 430 height 44
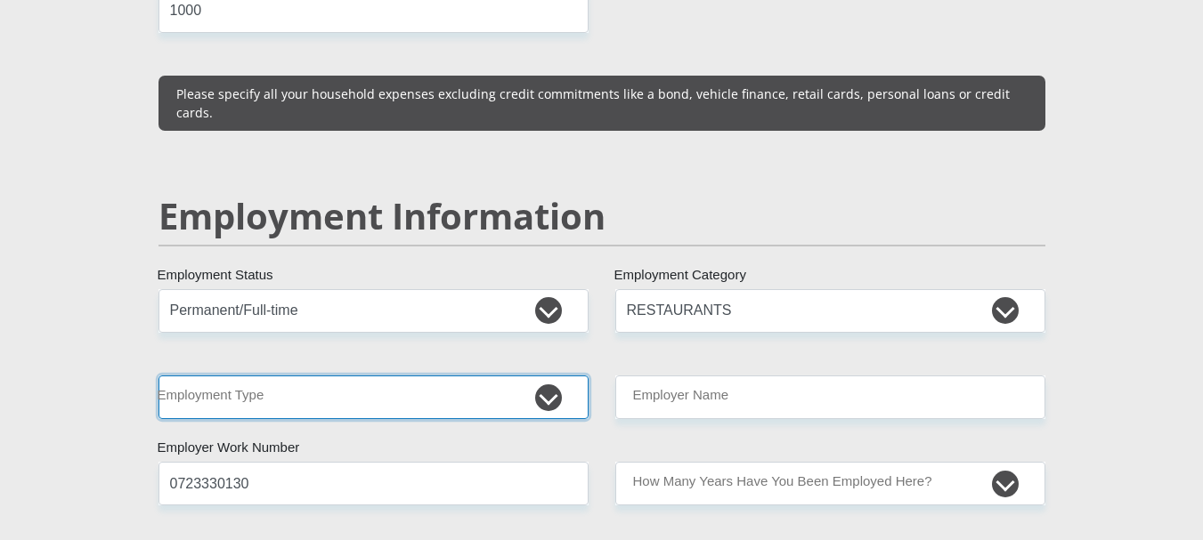
click at [314, 376] on select "College/Lecturer Craft Seller Creative Driver Executive Farmer Forces - Non Com…" at bounding box center [373, 398] width 430 height 44
select select "Manager"
click at [158, 376] on select "College/Lecturer Craft Seller Creative Driver Executive Farmer Forces - Non Com…" at bounding box center [373, 398] width 430 height 44
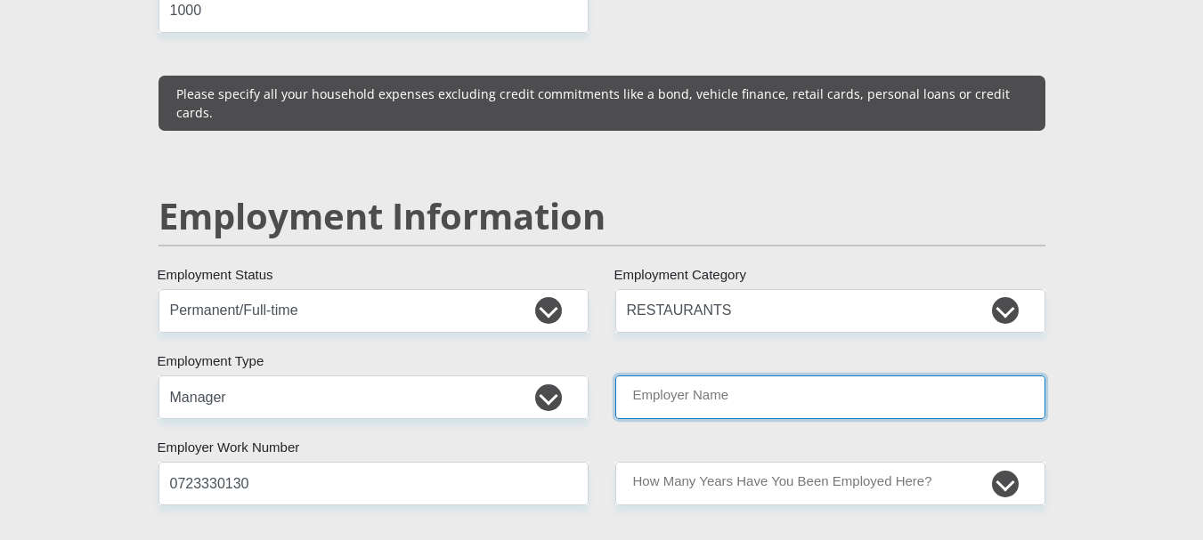
click at [643, 376] on input "Employer Name" at bounding box center [830, 398] width 430 height 44
type input "SuidpuntPotpourri"
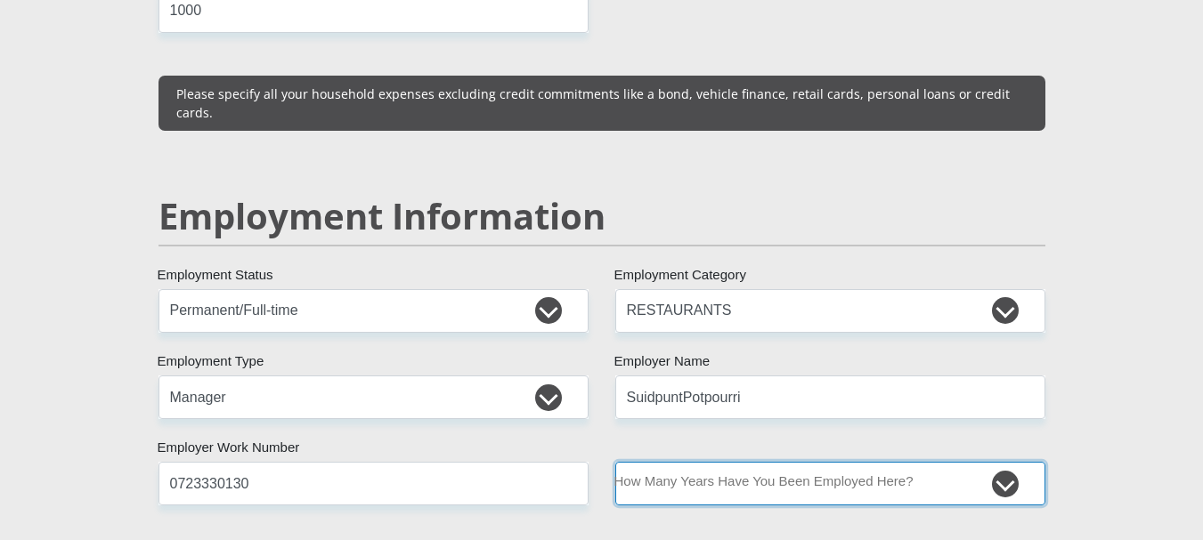
click at [711, 462] on select "less than 1 year 1-3 years 3-5 years 5+ years" at bounding box center [830, 484] width 430 height 44
click at [615, 462] on select "less than 1 year 1-3 years 3-5 years 5+ years" at bounding box center [830, 484] width 430 height 44
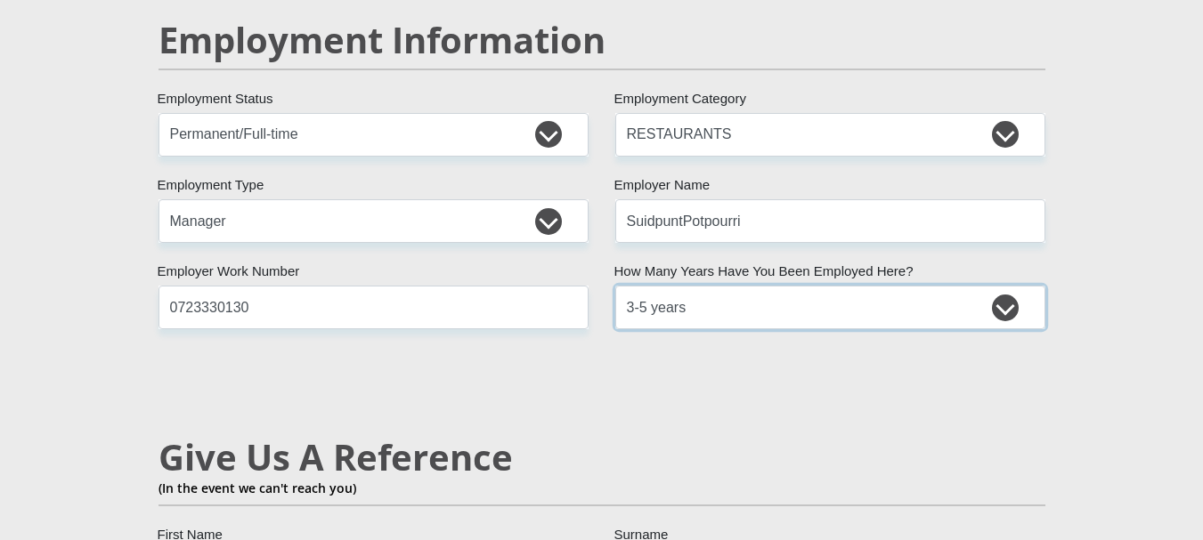
scroll to position [2747, 0]
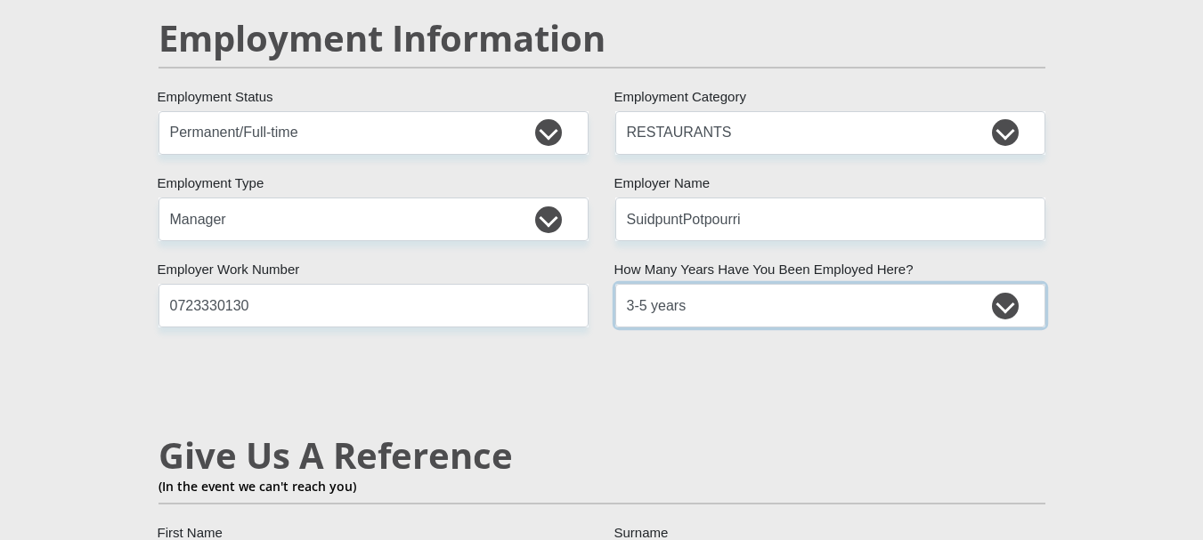
click at [660, 284] on select "less than 1 year 1-3 years 3-5 years 5+ years" at bounding box center [830, 306] width 430 height 44
select select "60"
click at [615, 284] on select "less than 1 year 1-3 years 3-5 years 5+ years" at bounding box center [830, 306] width 430 height 44
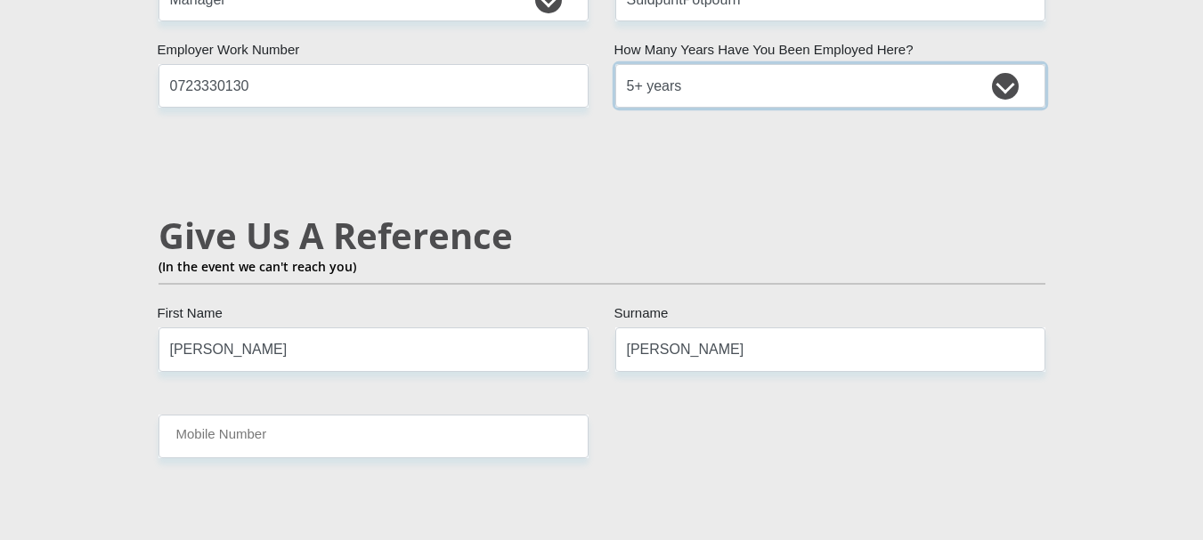
scroll to position [3014, 0]
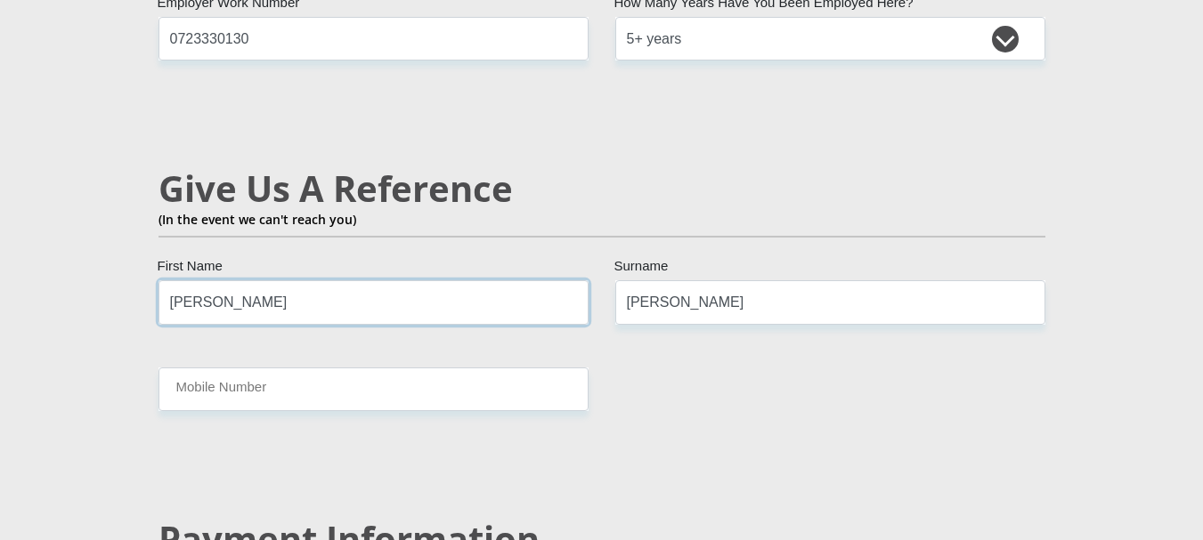
drag, startPoint x: 241, startPoint y: 263, endPoint x: 103, endPoint y: 240, distance: 139.9
type input "Theron"
type input "Kleinhans"
type input "0764239893"
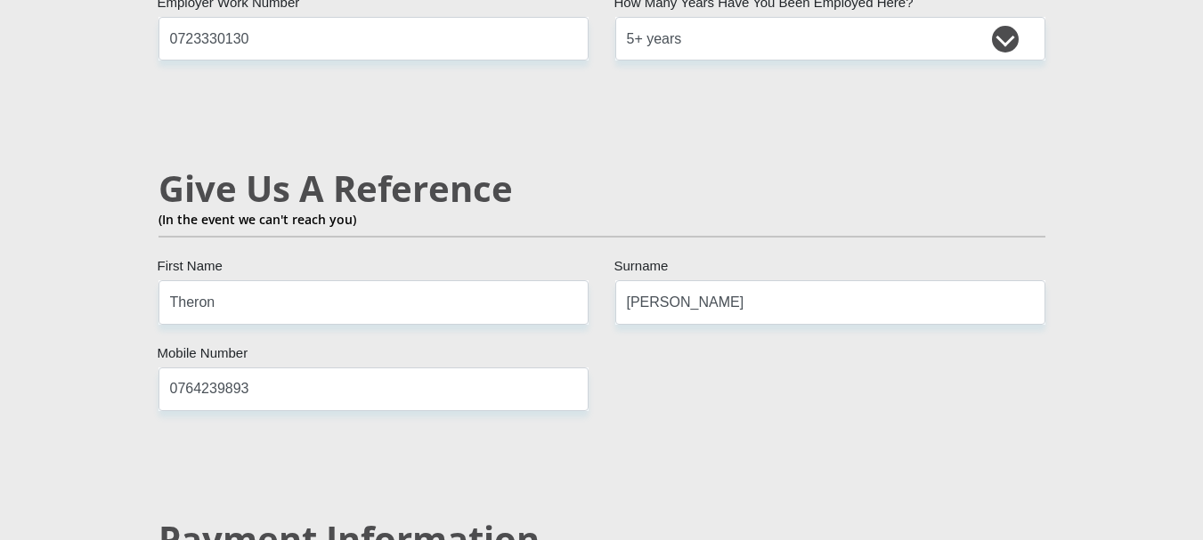
scroll to position [3337, 0]
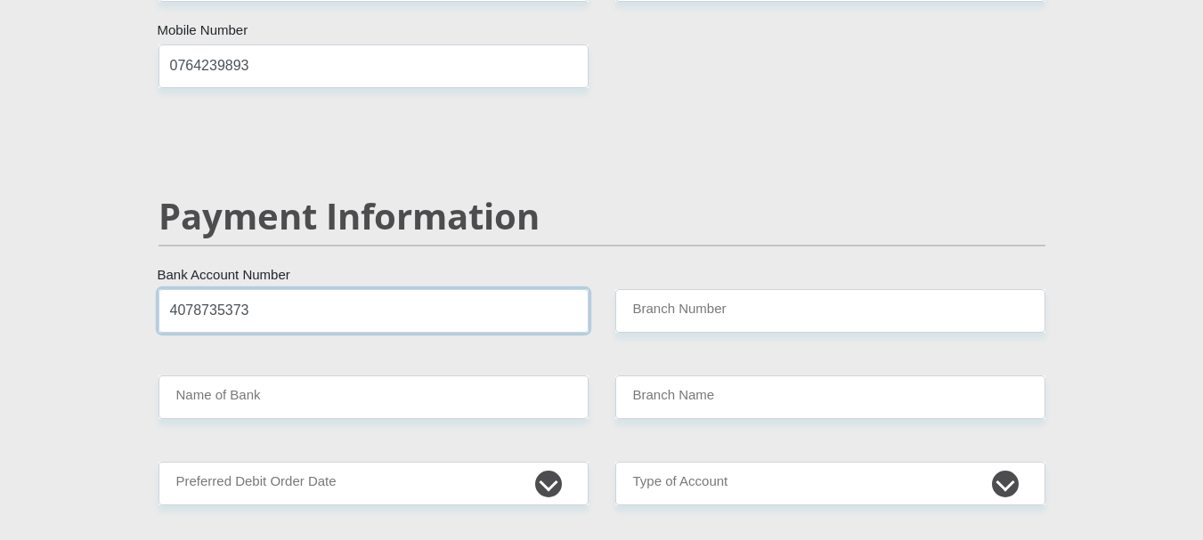
type input "4078735373"
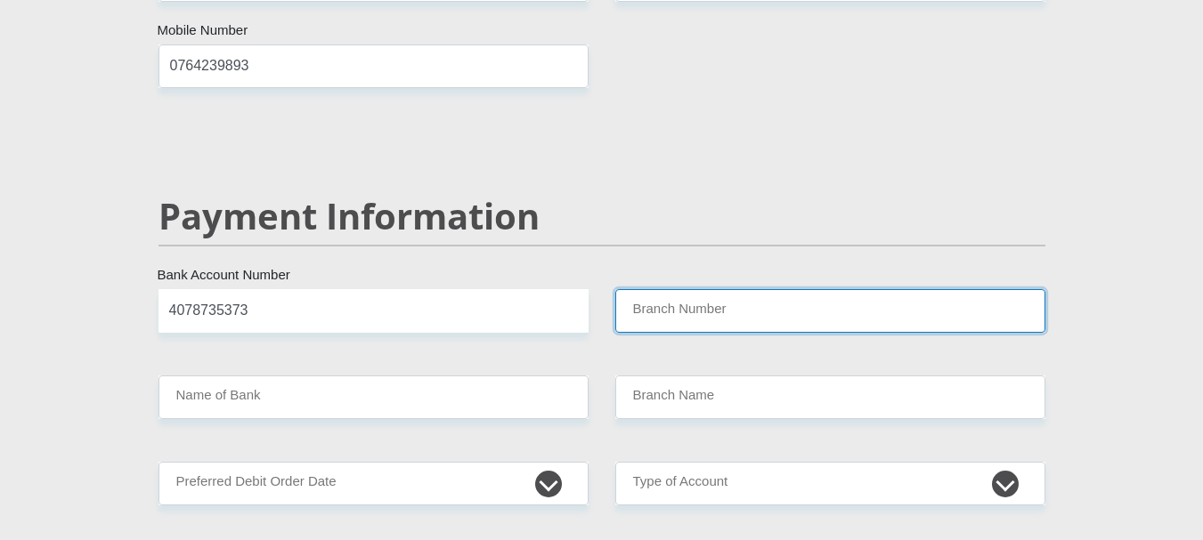
click at [678, 289] on input "Branch Number" at bounding box center [830, 311] width 430 height 44
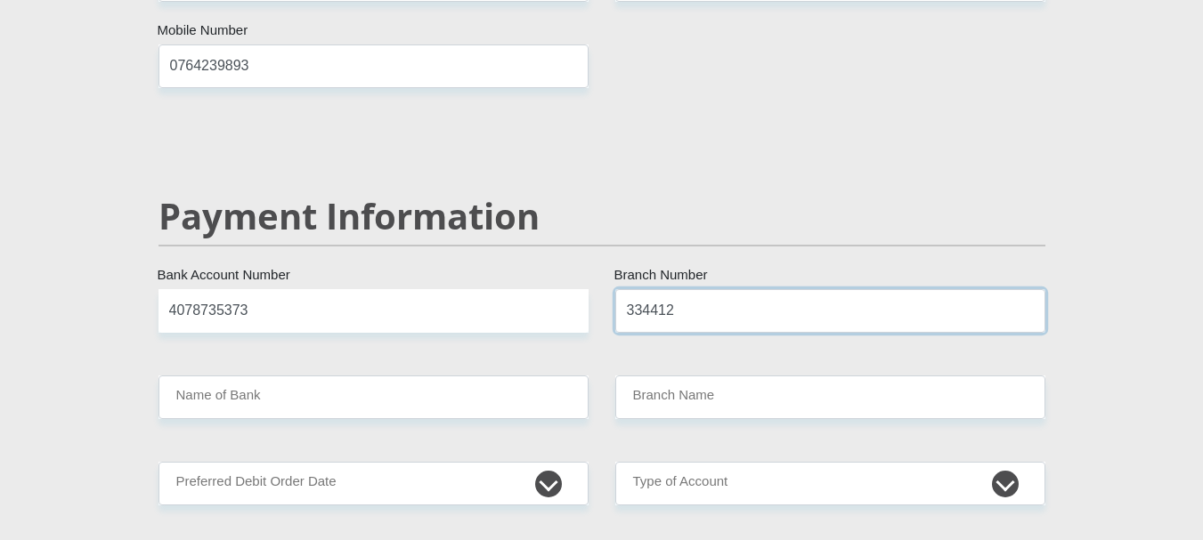
type input "334412"
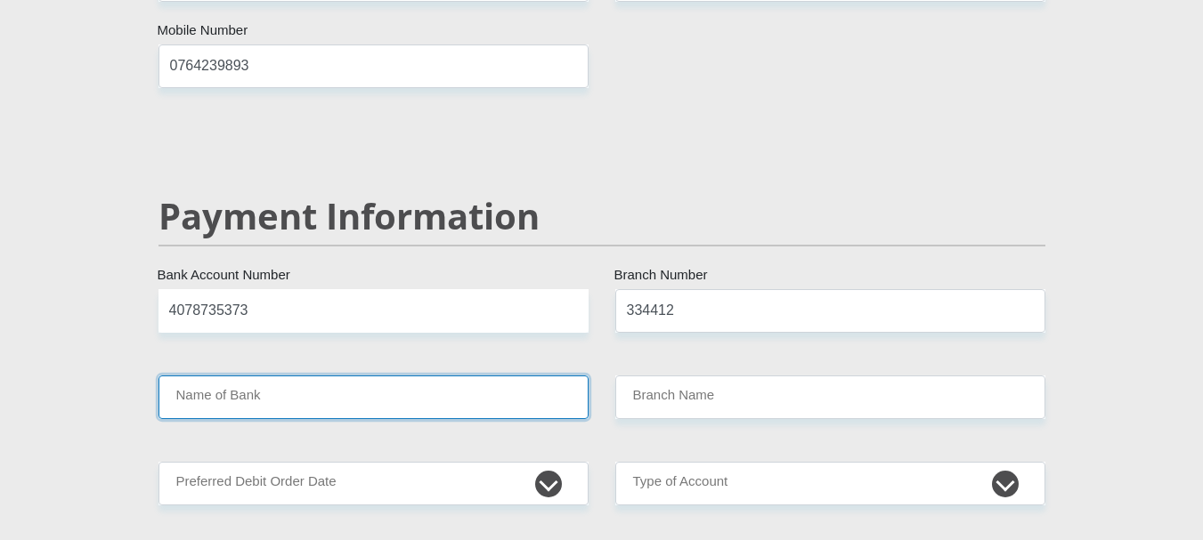
click at [402, 376] on input "Name of Bank" at bounding box center [373, 398] width 430 height 44
type input "ABSA BANK"
type input "BREDASDORP,K.P."
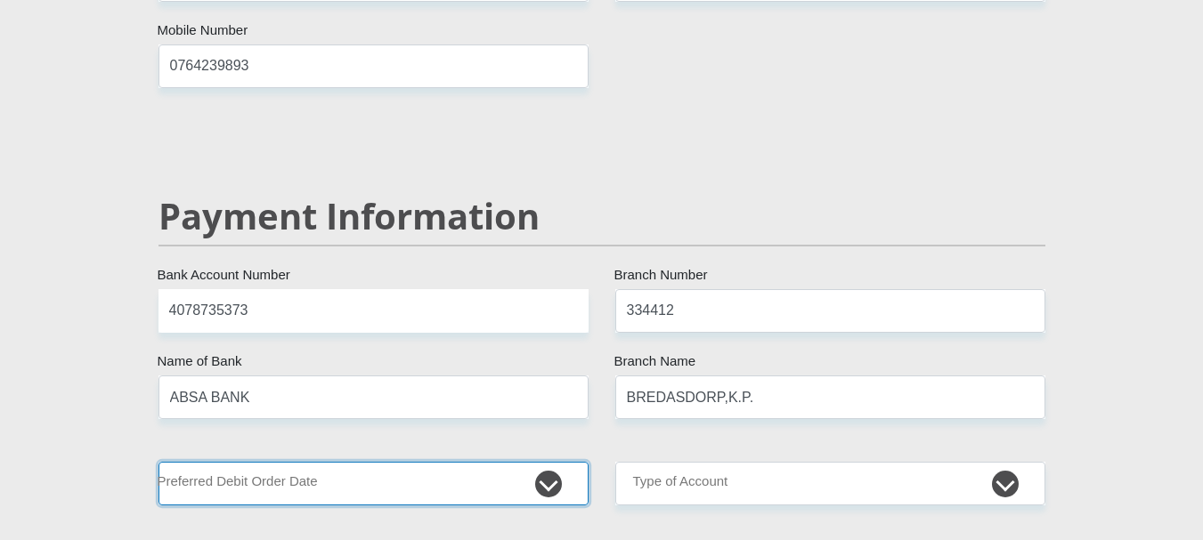
click at [385, 462] on select "1st 2nd 3rd 4th 5th 7th 18th 19th 20th 21st 22nd 23rd 24th 25th 26th 27th 28th …" at bounding box center [373, 484] width 430 height 44
click at [158, 462] on select "1st 2nd 3rd 4th 5th 7th 18th 19th 20th 21st 22nd 23rd 24th 25th 26th 27th 28th …" at bounding box center [373, 484] width 430 height 44
click at [295, 462] on select "1st 2nd 3rd 4th 5th 7th 18th 19th 20th 21st 22nd 23rd 24th 25th 26th 27th 28th …" at bounding box center [373, 484] width 430 height 44
select select "25"
click at [158, 462] on select "1st 2nd 3rd 4th 5th 7th 18th 19th 20th 21st 22nd 23rd 24th 25th 26th 27th 28th …" at bounding box center [373, 484] width 430 height 44
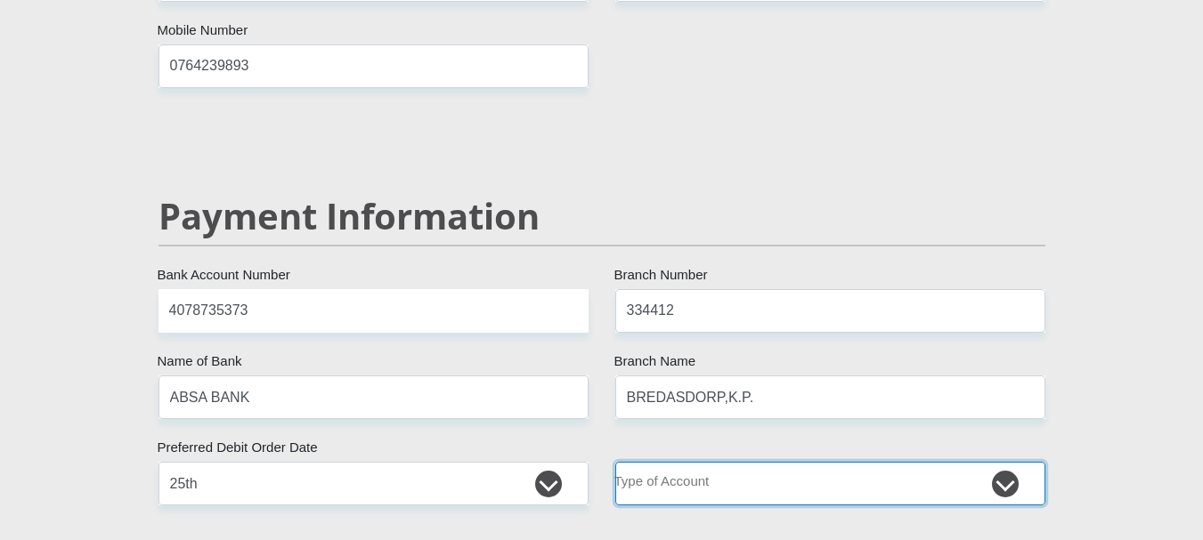
click at [644, 462] on select "Cheque Savings" at bounding box center [830, 484] width 430 height 44
select select "CUR"
click at [615, 462] on select "Cheque Savings" at bounding box center [830, 484] width 430 height 44
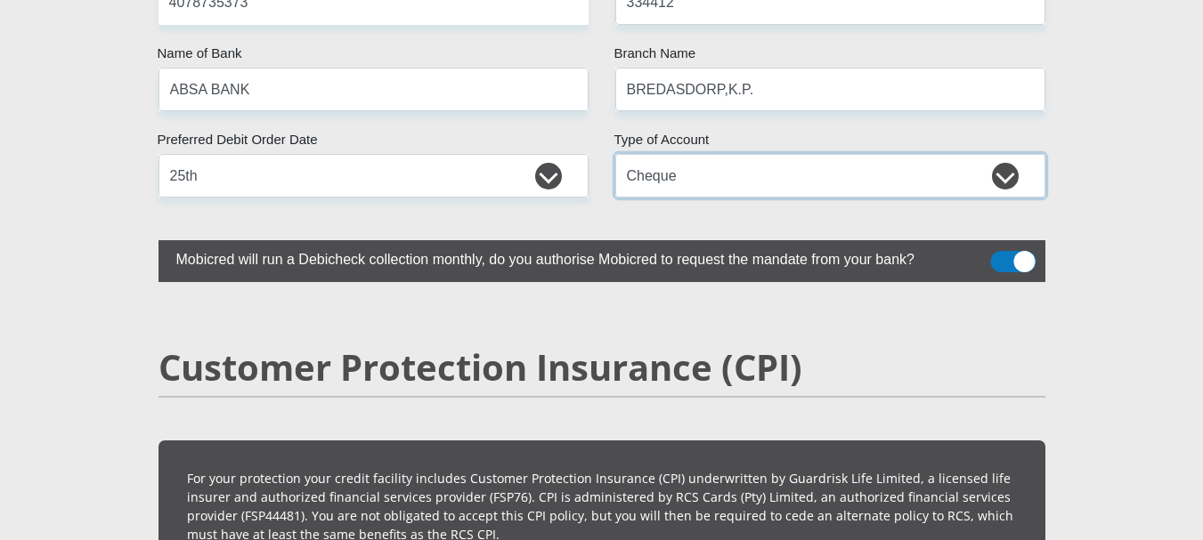
scroll to position [3693, 0]
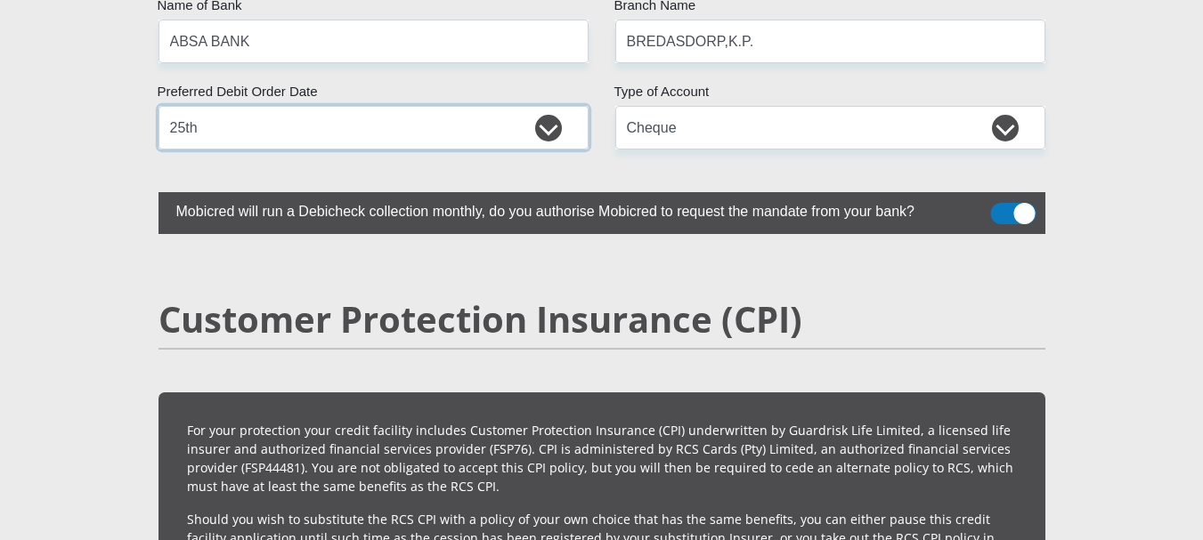
click at [349, 106] on select "1st 2nd 3rd 4th 5th 7th 18th 19th 20th 21st 22nd 23rd 24th 25th 26th 27th 28th …" at bounding box center [373, 128] width 430 height 44
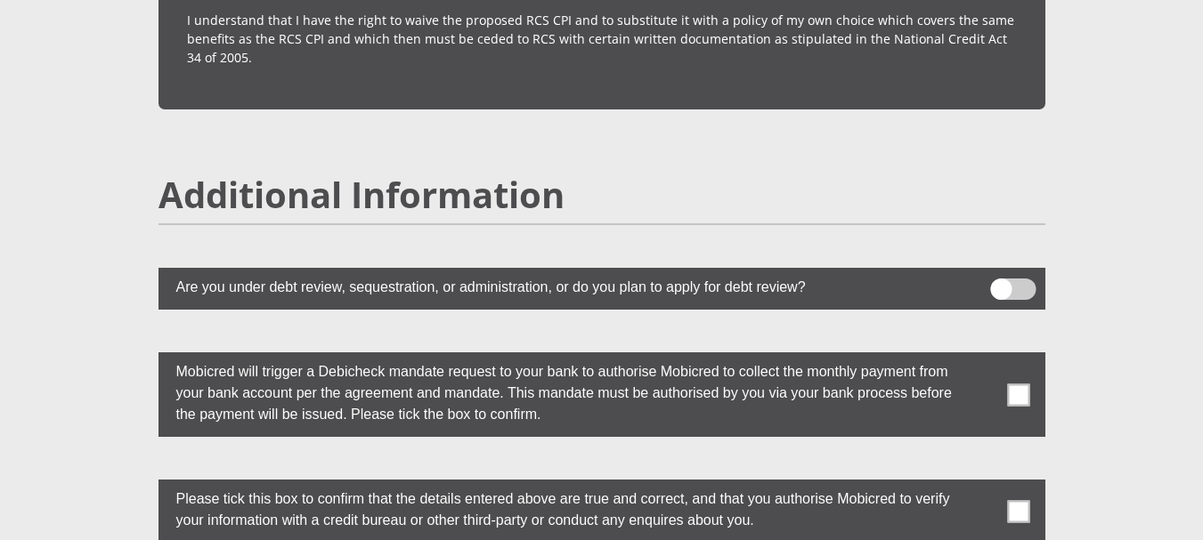
scroll to position [4876, 0]
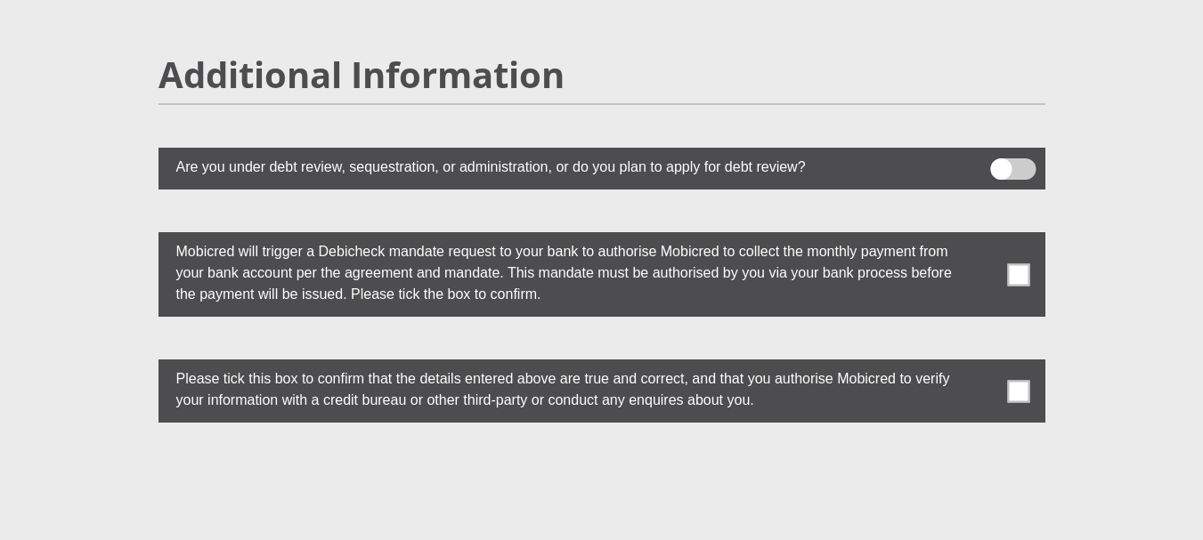
click at [1017, 263] on span at bounding box center [1018, 274] width 22 height 22
click at [983, 237] on input "checkbox" at bounding box center [983, 237] width 0 height 0
click at [1017, 380] on span at bounding box center [1018, 391] width 22 height 22
click at [983, 364] on input "checkbox" at bounding box center [983, 364] width 0 height 0
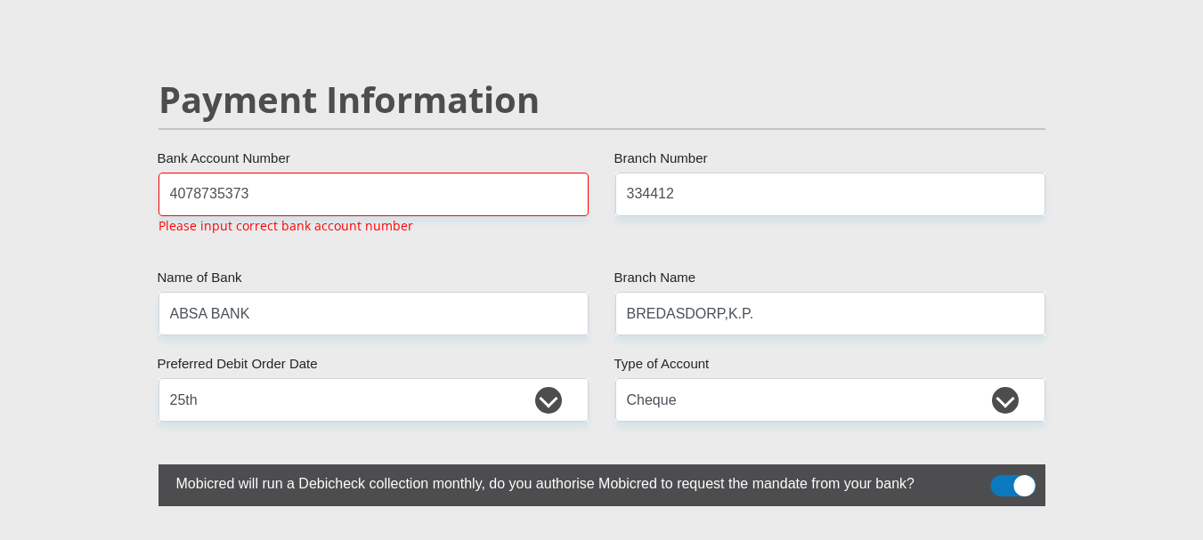
scroll to position [3452, 0]
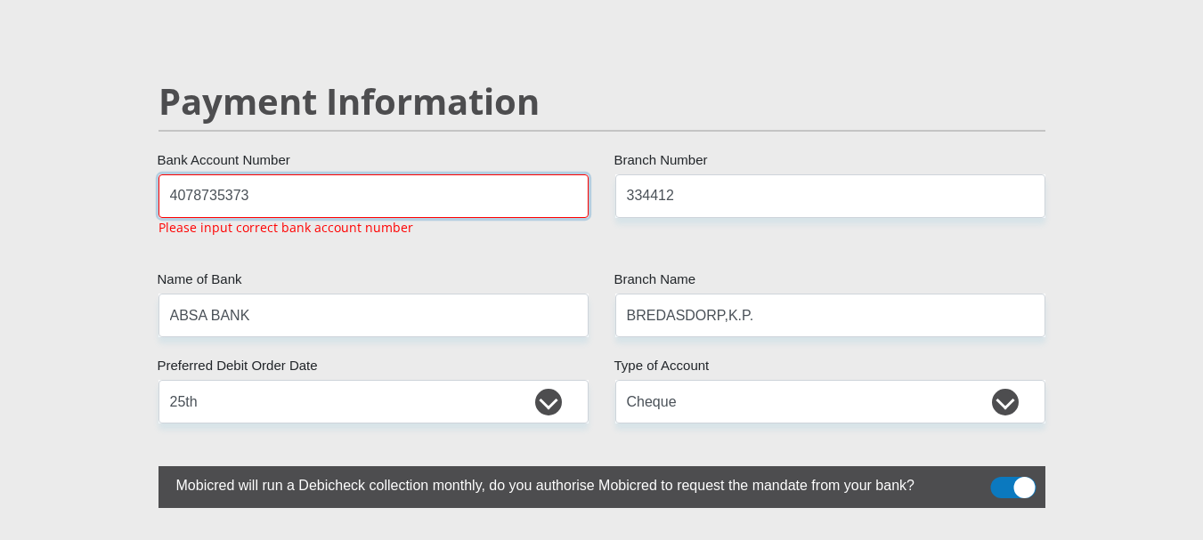
drag, startPoint x: 269, startPoint y: 145, endPoint x: 45, endPoint y: 137, distance: 223.6
type input "4078725373"
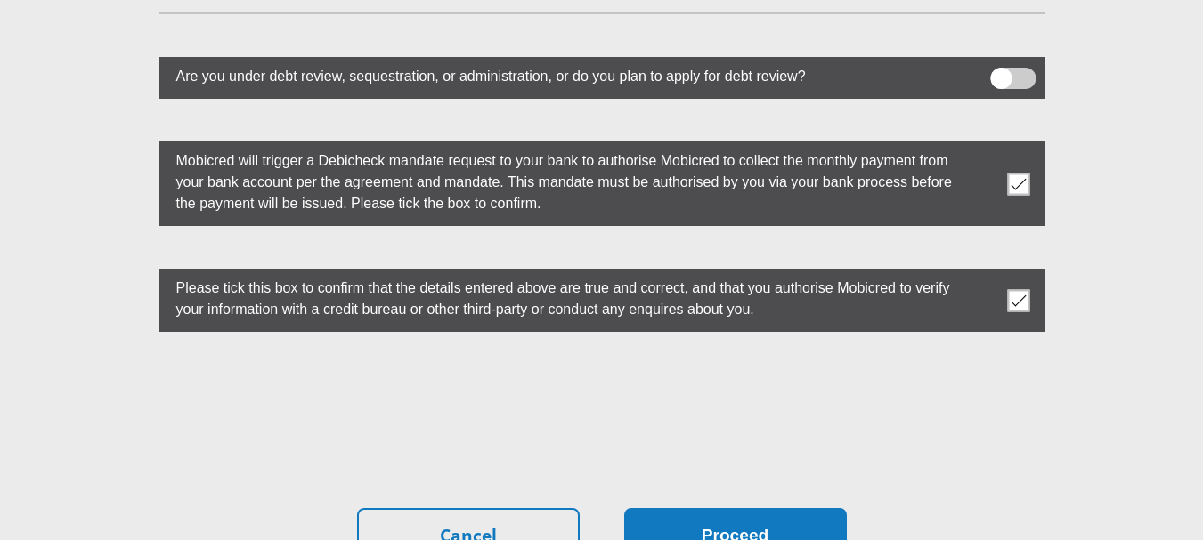
scroll to position [4965, 0]
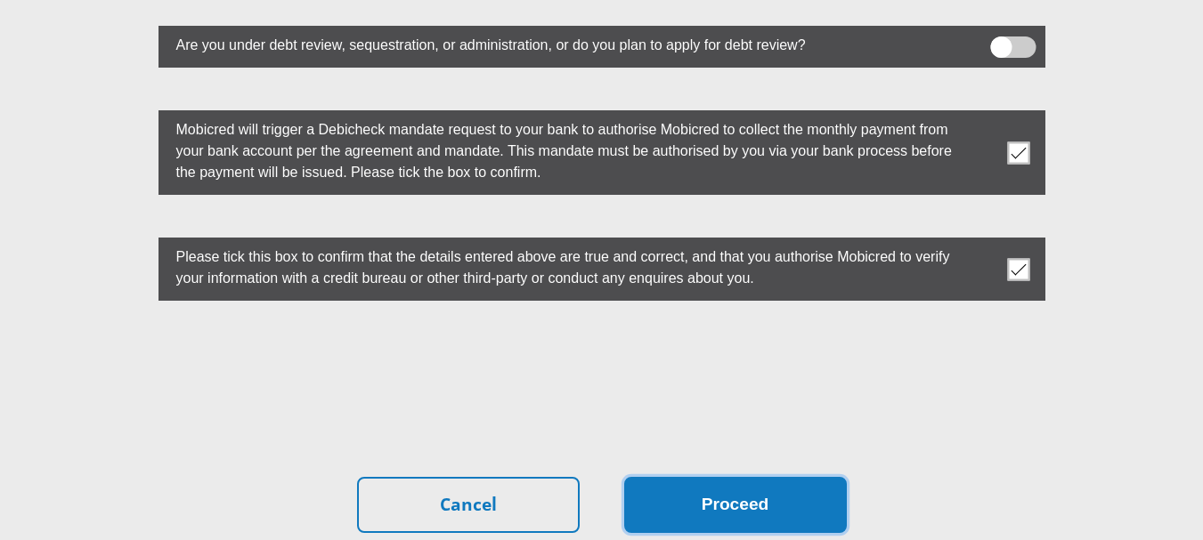
click at [716, 477] on button "Proceed" at bounding box center [735, 505] width 223 height 56
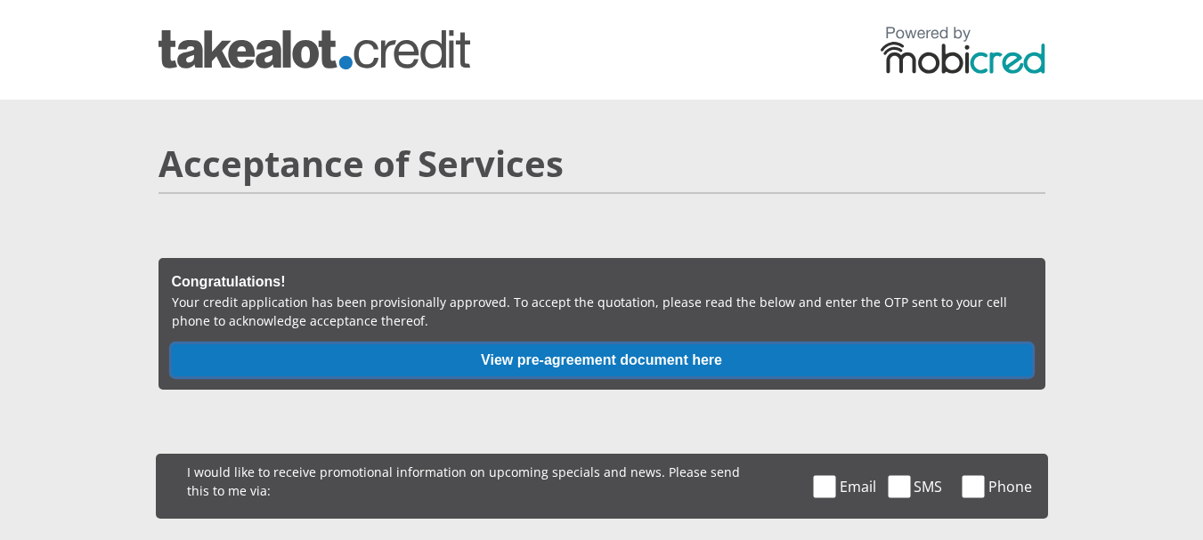
click at [498, 360] on button "View pre-agreement document here" at bounding box center [602, 360] width 860 height 32
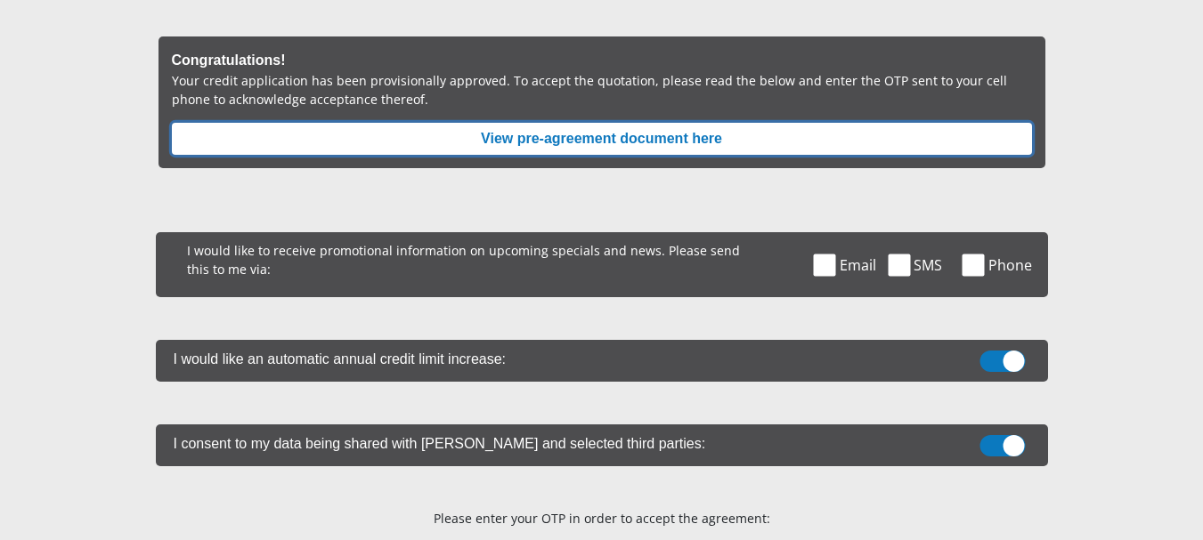
scroll to position [267, 0]
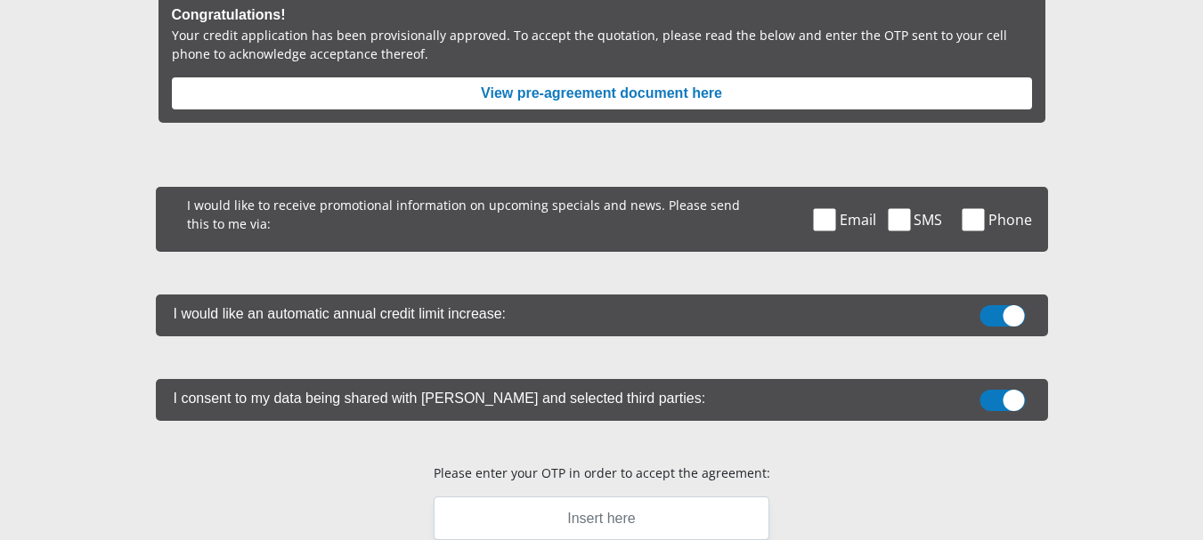
click at [897, 220] on span at bounding box center [898, 219] width 22 height 22
click at [918, 191] on input "SMS" at bounding box center [918, 191] width 0 height 0
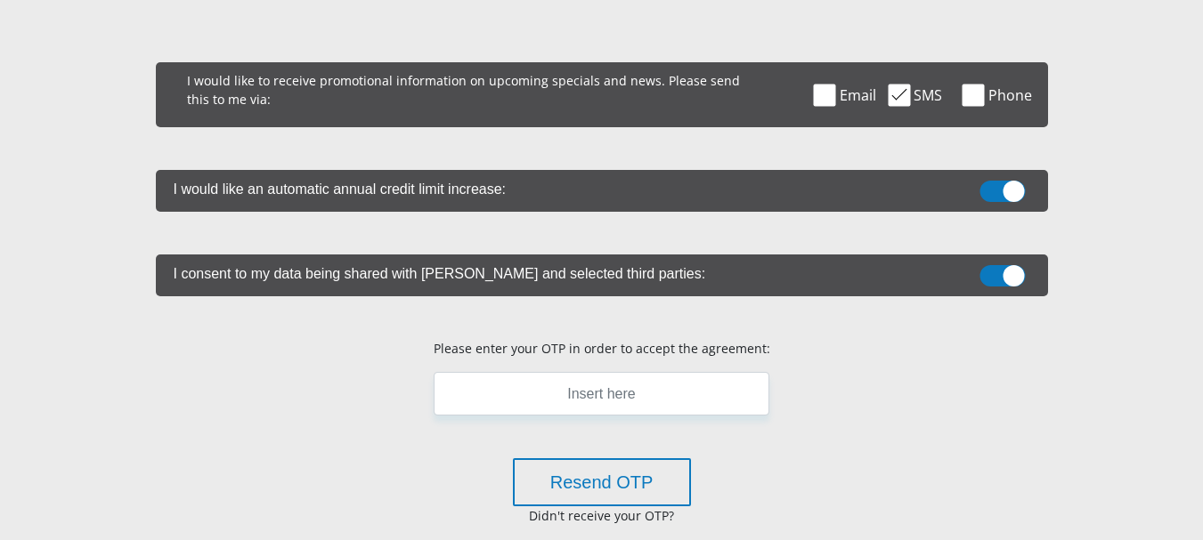
scroll to position [445, 0]
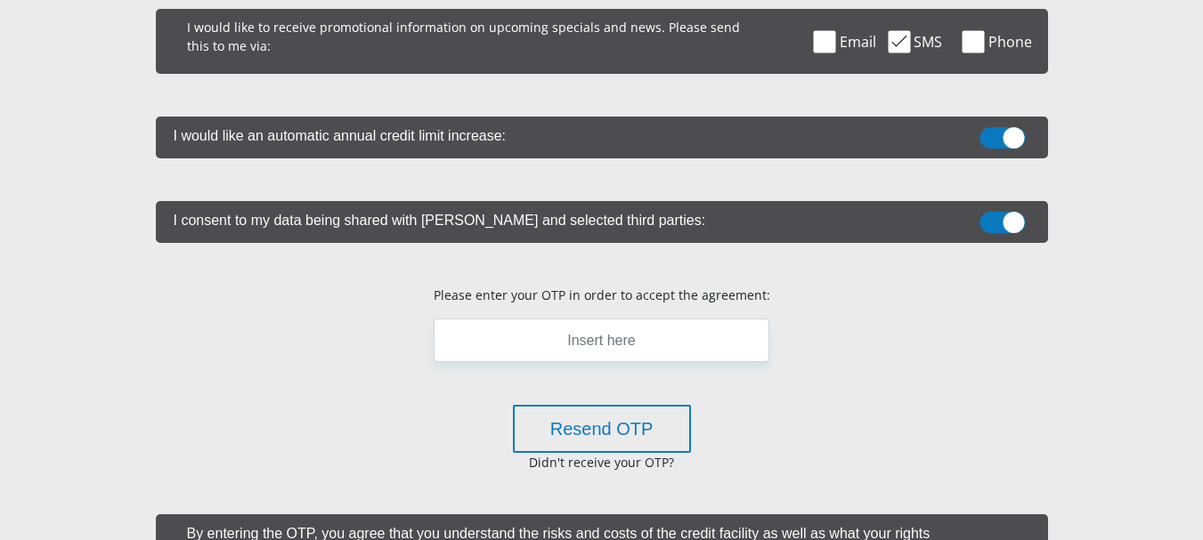
click at [1003, 219] on span at bounding box center [1001, 222] width 45 height 21
click at [1002, 216] on input "checkbox" at bounding box center [1002, 216] width 0 height 0
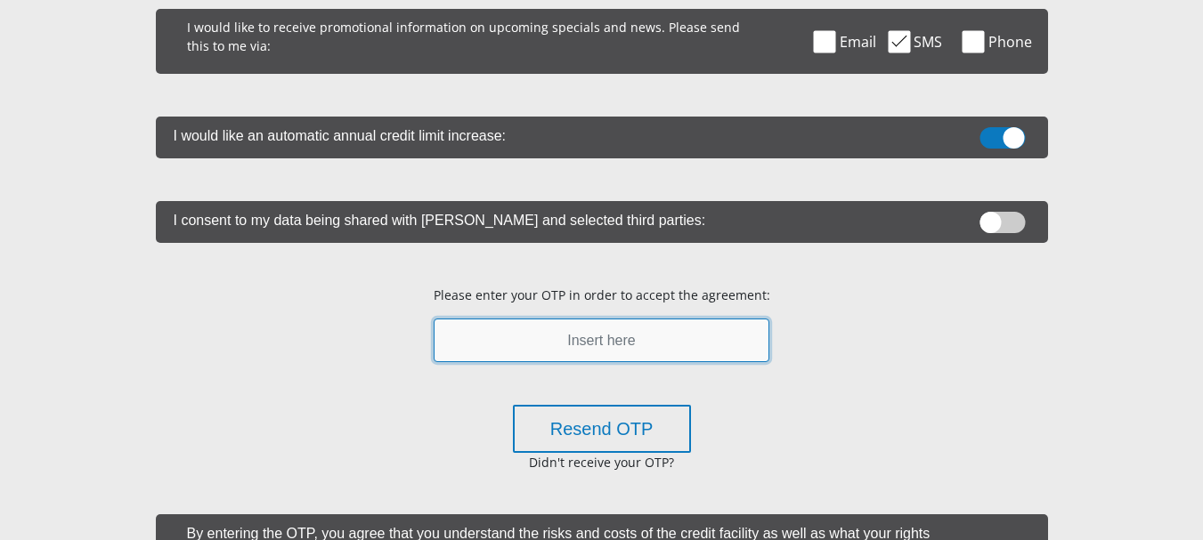
click at [569, 348] on input "text" at bounding box center [601, 341] width 336 height 44
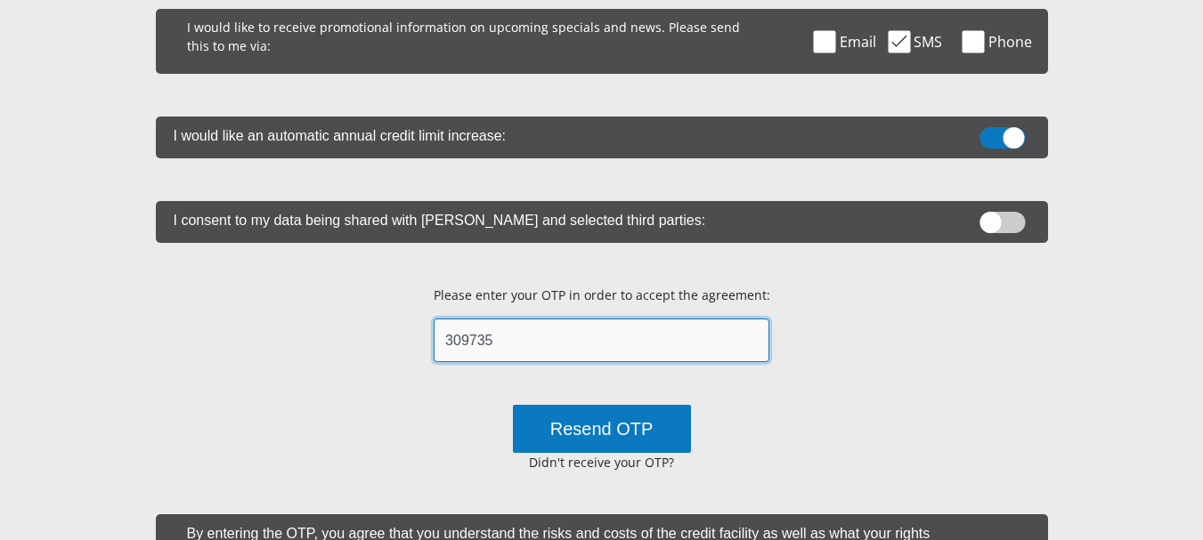
type input "309735"
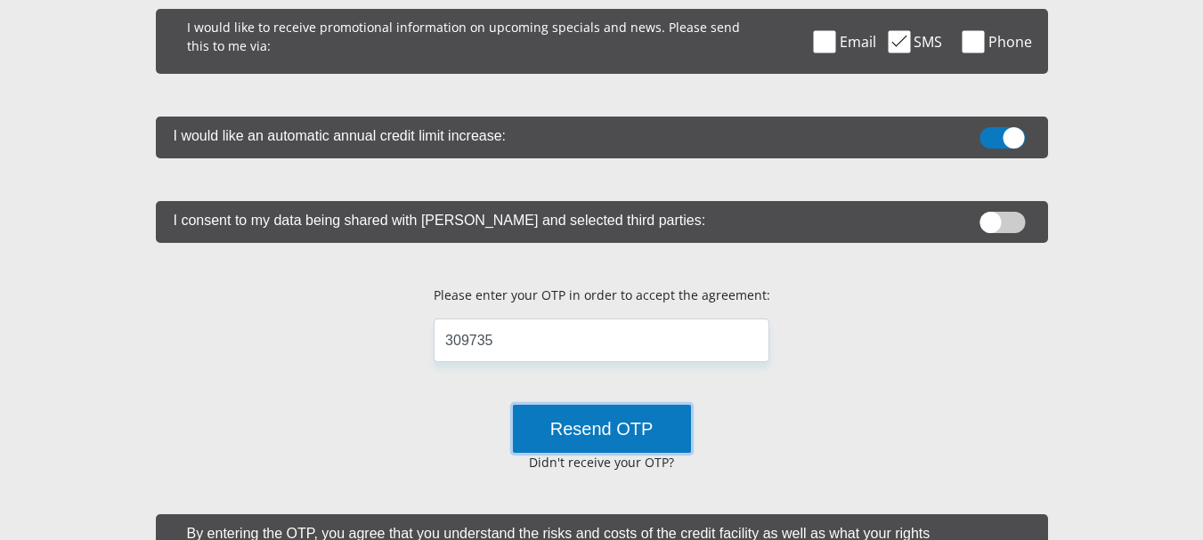
click at [562, 442] on button "Resend OTP" at bounding box center [602, 429] width 178 height 48
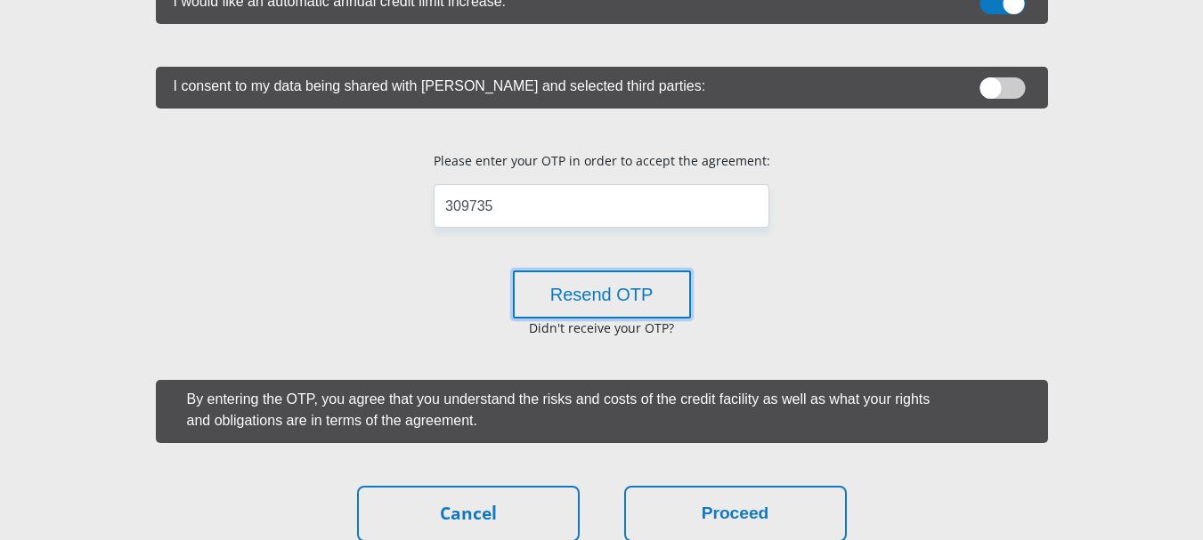
scroll to position [623, 0]
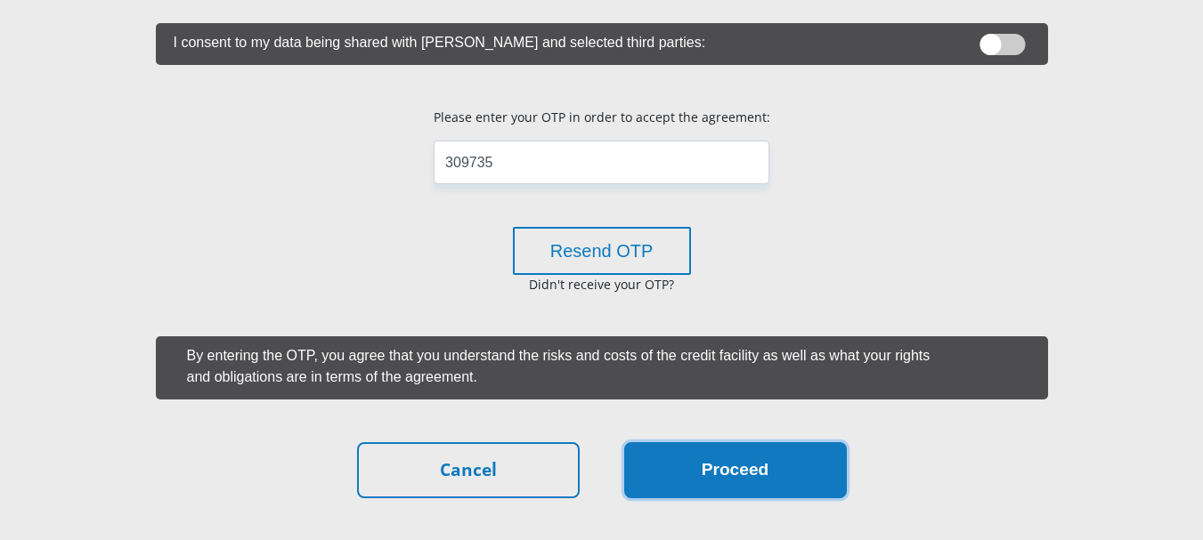
click at [725, 470] on button "Proceed" at bounding box center [735, 470] width 223 height 56
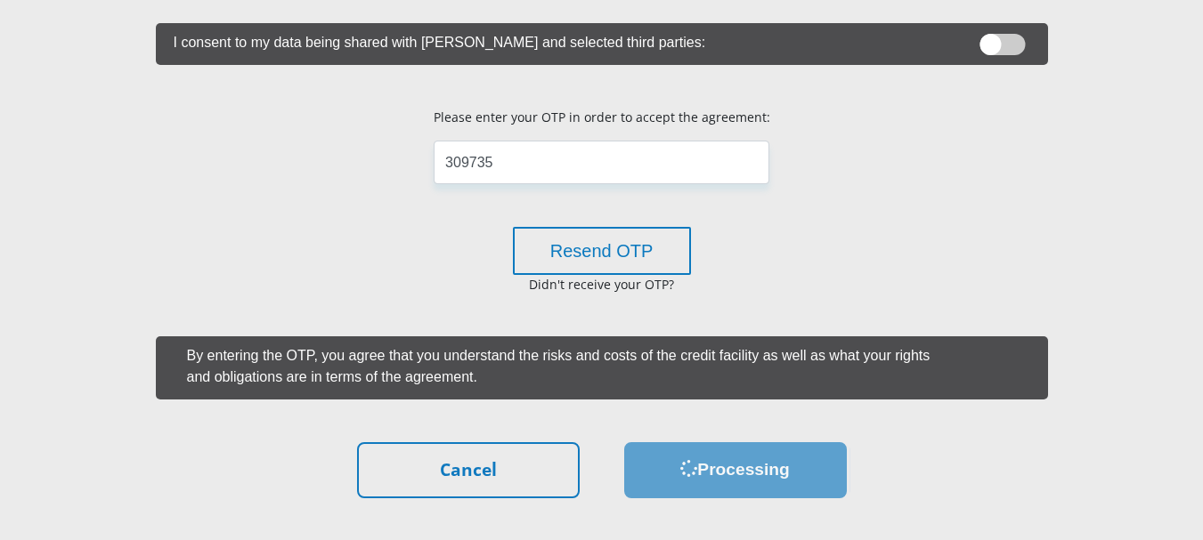
scroll to position [0, 0]
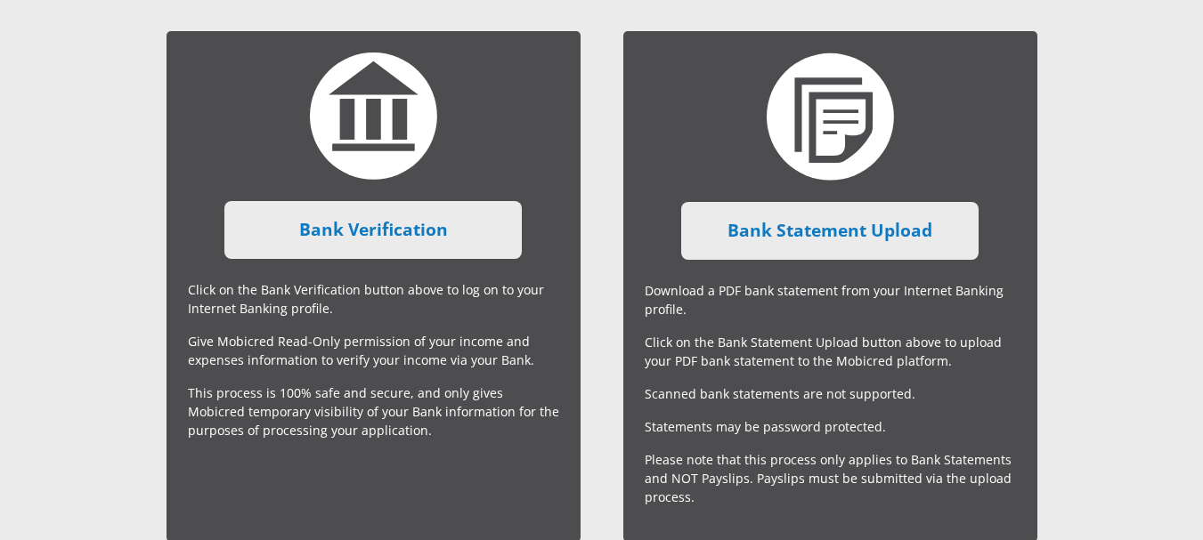
scroll to position [445, 0]
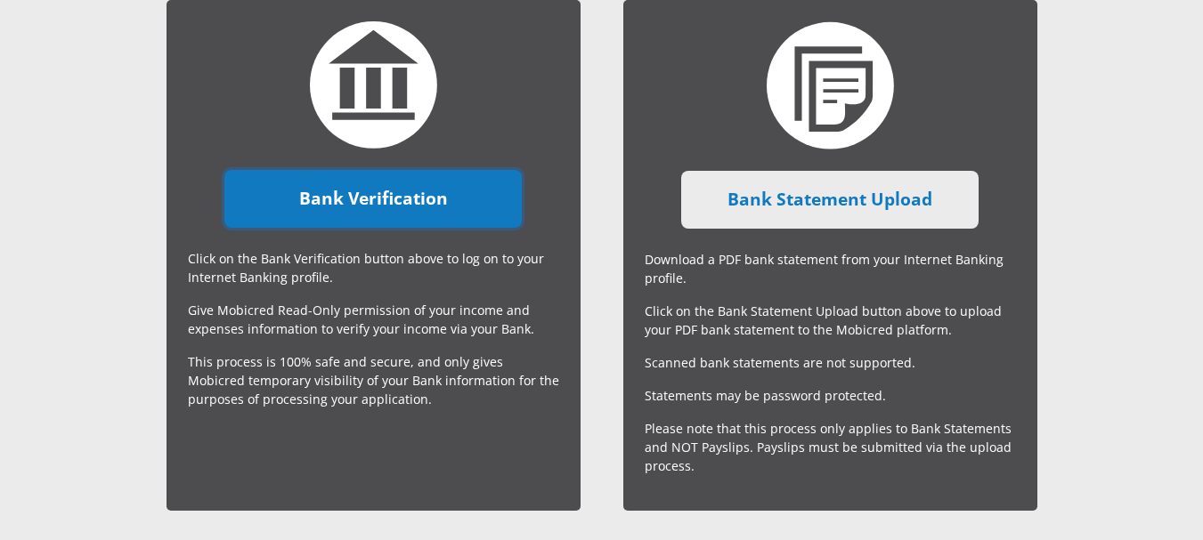
click at [370, 195] on link "Bank Verification" at bounding box center [372, 199] width 297 height 58
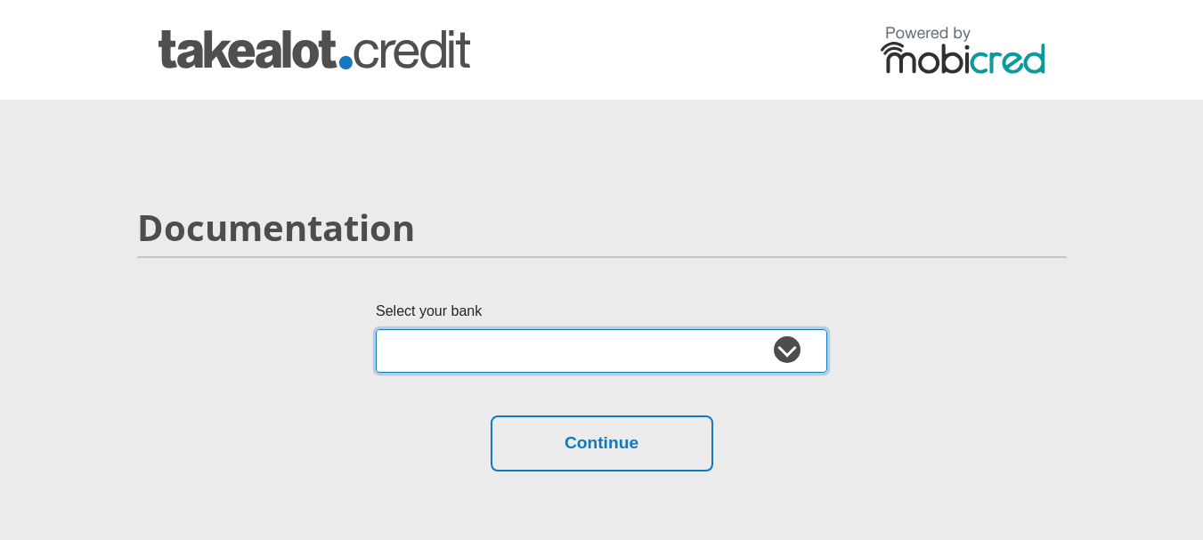
click at [779, 361] on select "Absa Capitec Bank Discovery Bank First National Bank Nedbank Standard Bank Tyme…" at bounding box center [601, 351] width 451 height 44
click at [376, 329] on select "Absa Capitec Bank Discovery Bank First National Bank Nedbank Standard Bank Tyme…" at bounding box center [601, 351] width 451 height 44
click at [579, 367] on select "Absa Capitec Bank Discovery Bank First National Bank Nedbank Standard Bank Tyme…" at bounding box center [601, 351] width 451 height 44
select select "{"id":"5","title":"Absa","institution":"Absa","alias":"absa","country":"ZA","br…"
click at [376, 329] on select "Absa Capitec Bank Discovery Bank First National Bank Nedbank Standard Bank Tyme…" at bounding box center [601, 351] width 451 height 44
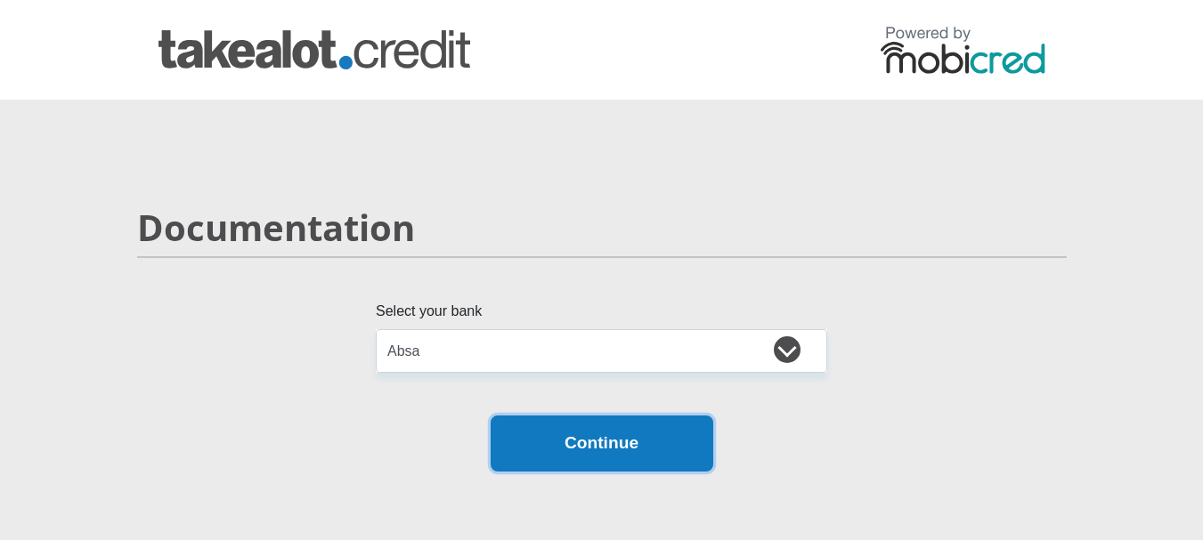
click at [572, 459] on button "Continue" at bounding box center [601, 444] width 223 height 56
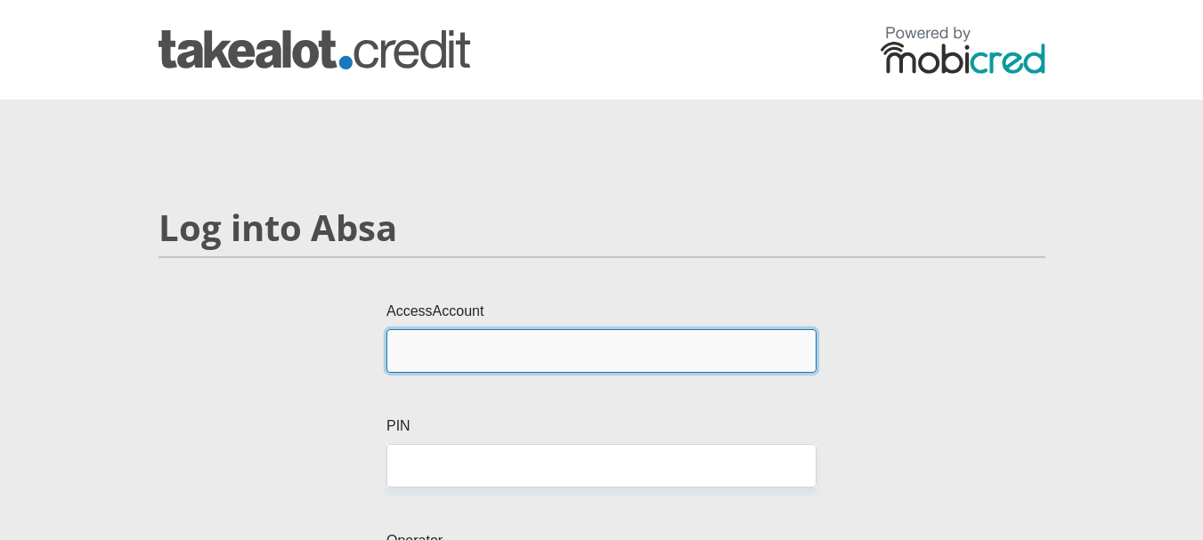
click at [453, 361] on input "AccessAccount" at bounding box center [601, 351] width 430 height 44
type input "4078725373"
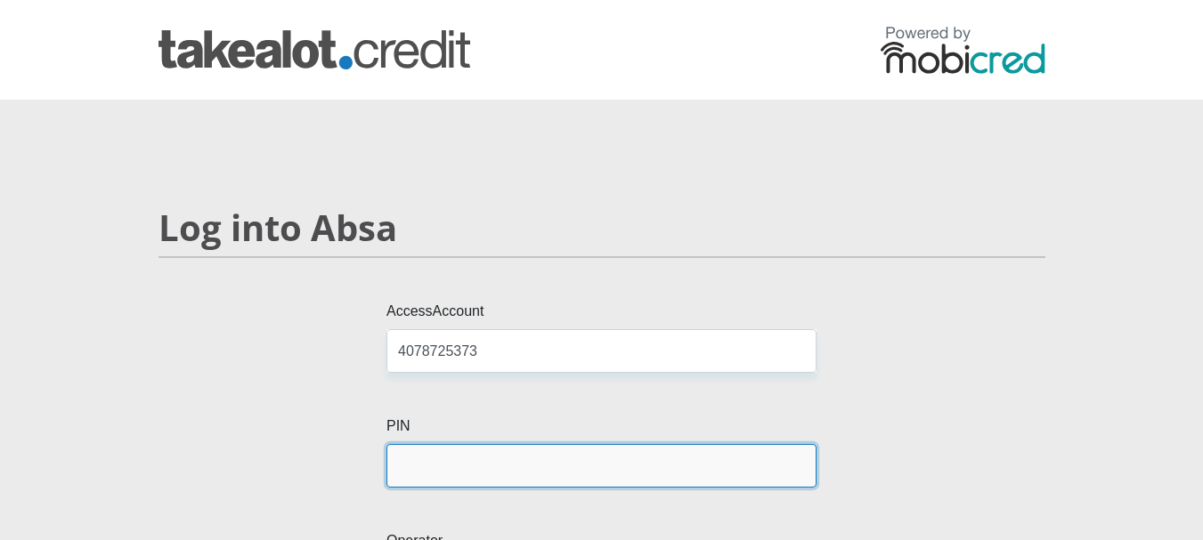
click at [448, 457] on input "PIN" at bounding box center [601, 466] width 430 height 44
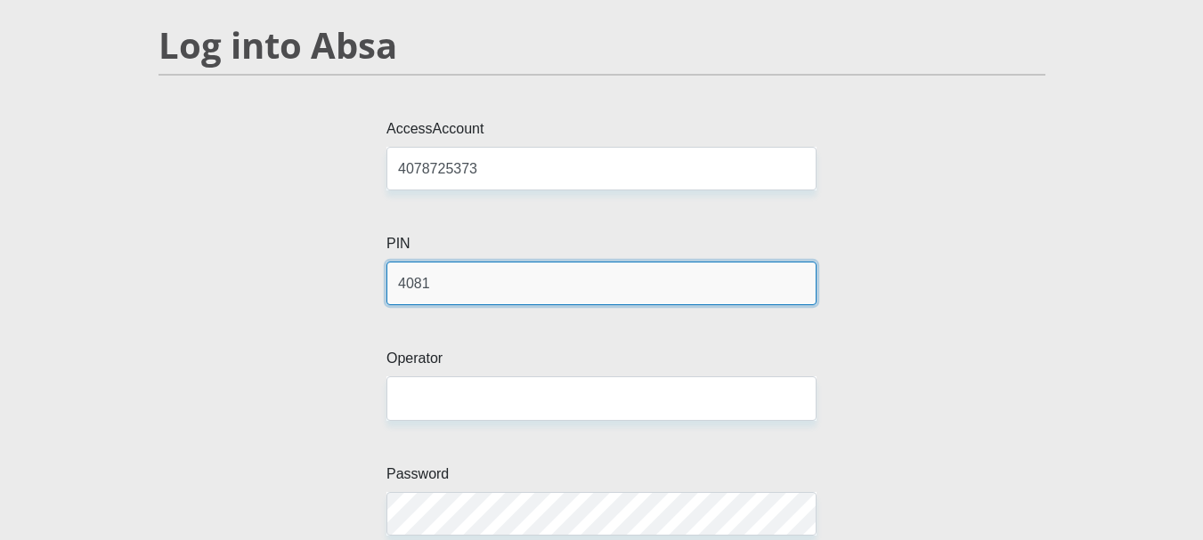
scroll to position [267, 0]
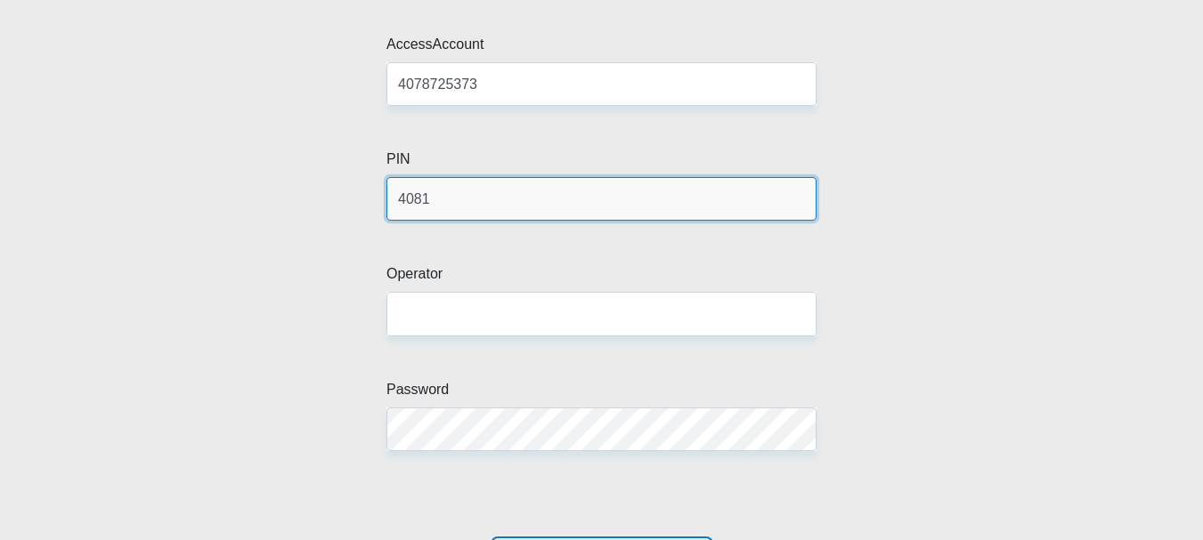
type input "4081"
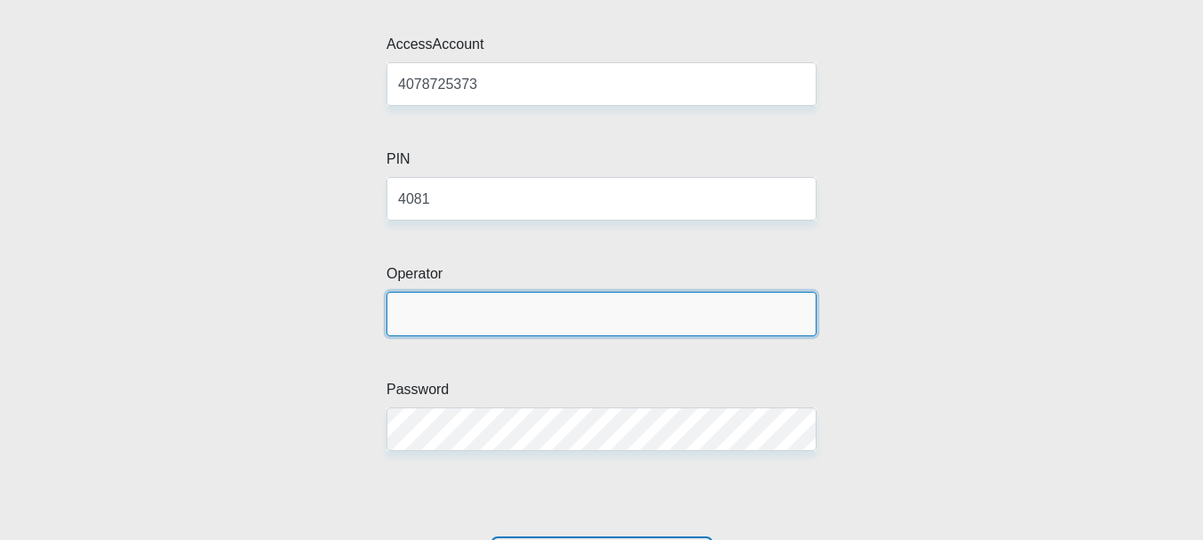
click at [418, 302] on input "Operator" at bounding box center [601, 314] width 430 height 44
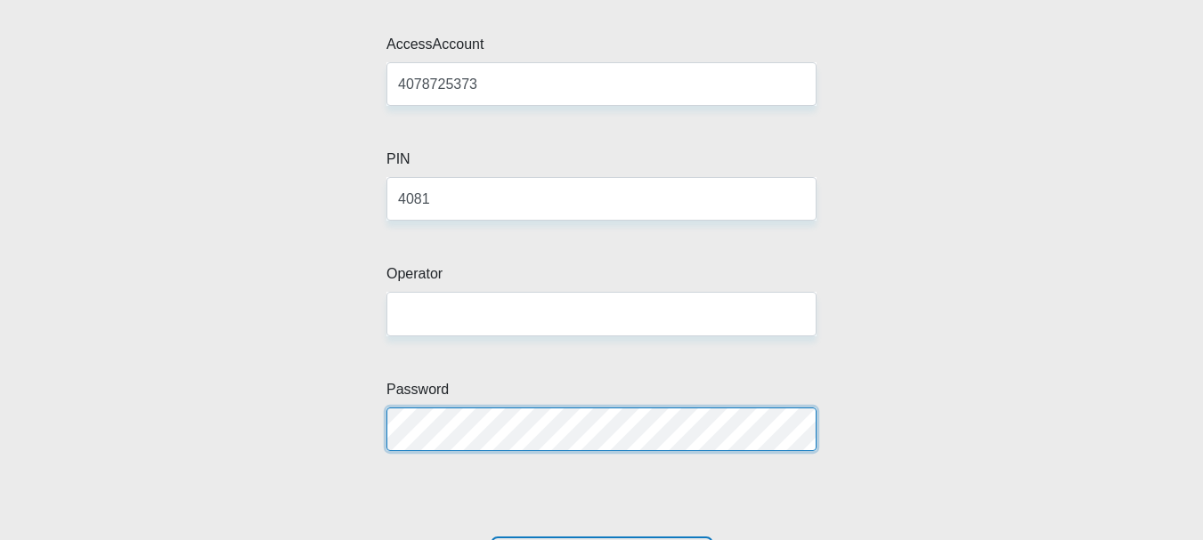
click at [166, 384] on div "AccessAccount 4078725373 PIN 4081 Operator Password" at bounding box center [601, 285] width 913 height 503
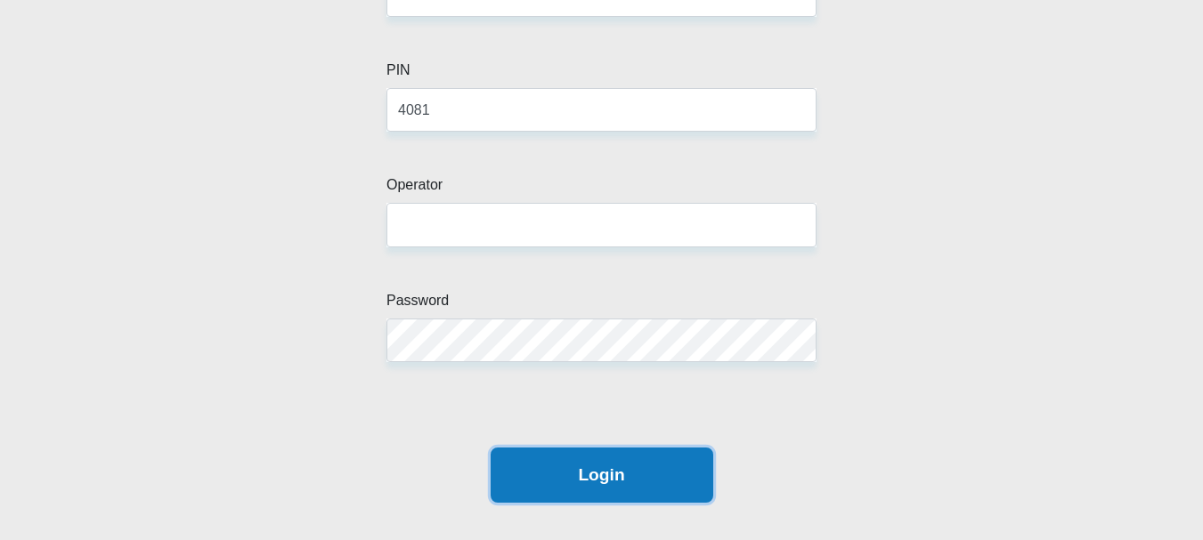
click at [567, 480] on button "Login" at bounding box center [601, 476] width 223 height 56
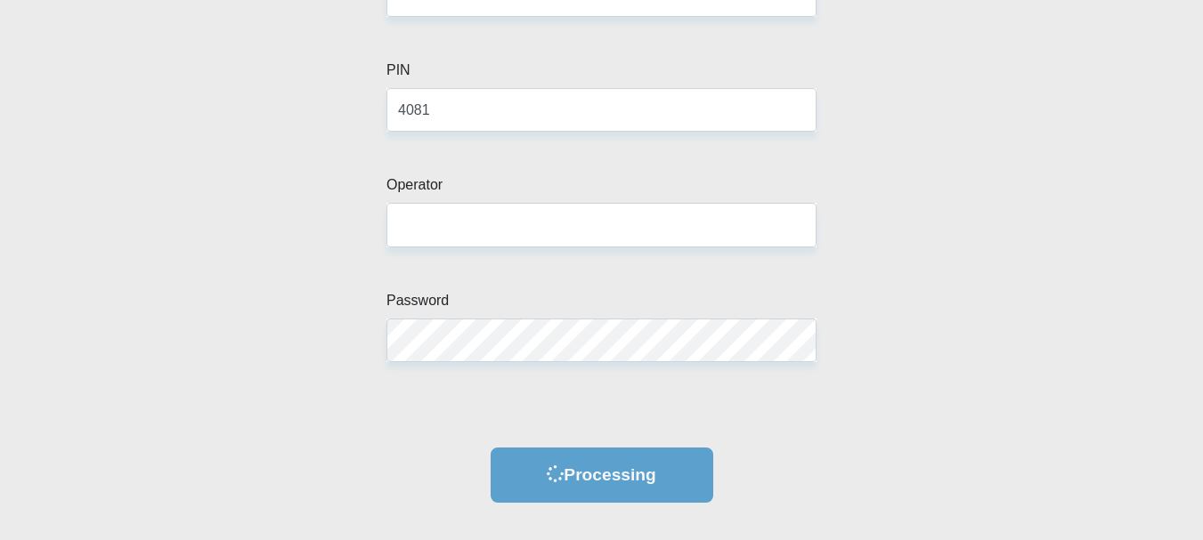
scroll to position [0, 0]
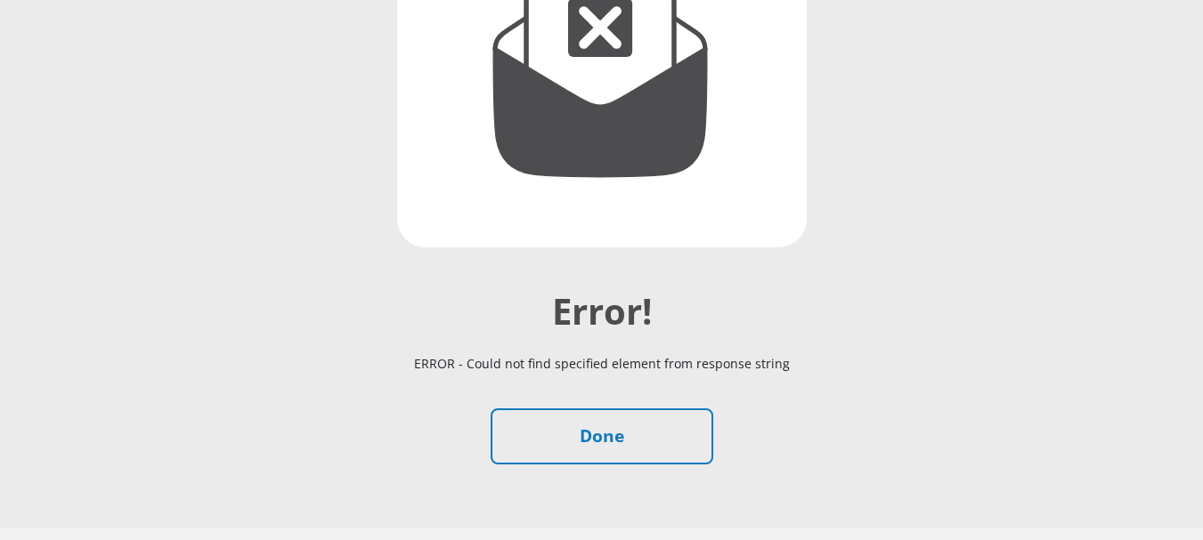
scroll to position [356, 0]
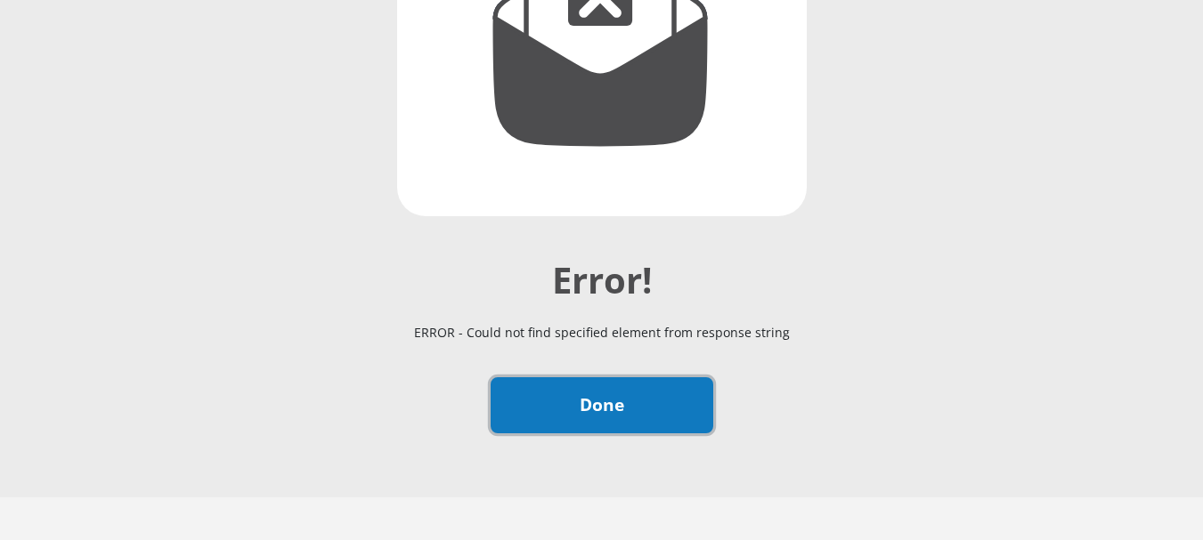
click at [619, 397] on link "Done" at bounding box center [601, 405] width 223 height 56
